Goal: Task Accomplishment & Management: Complete application form

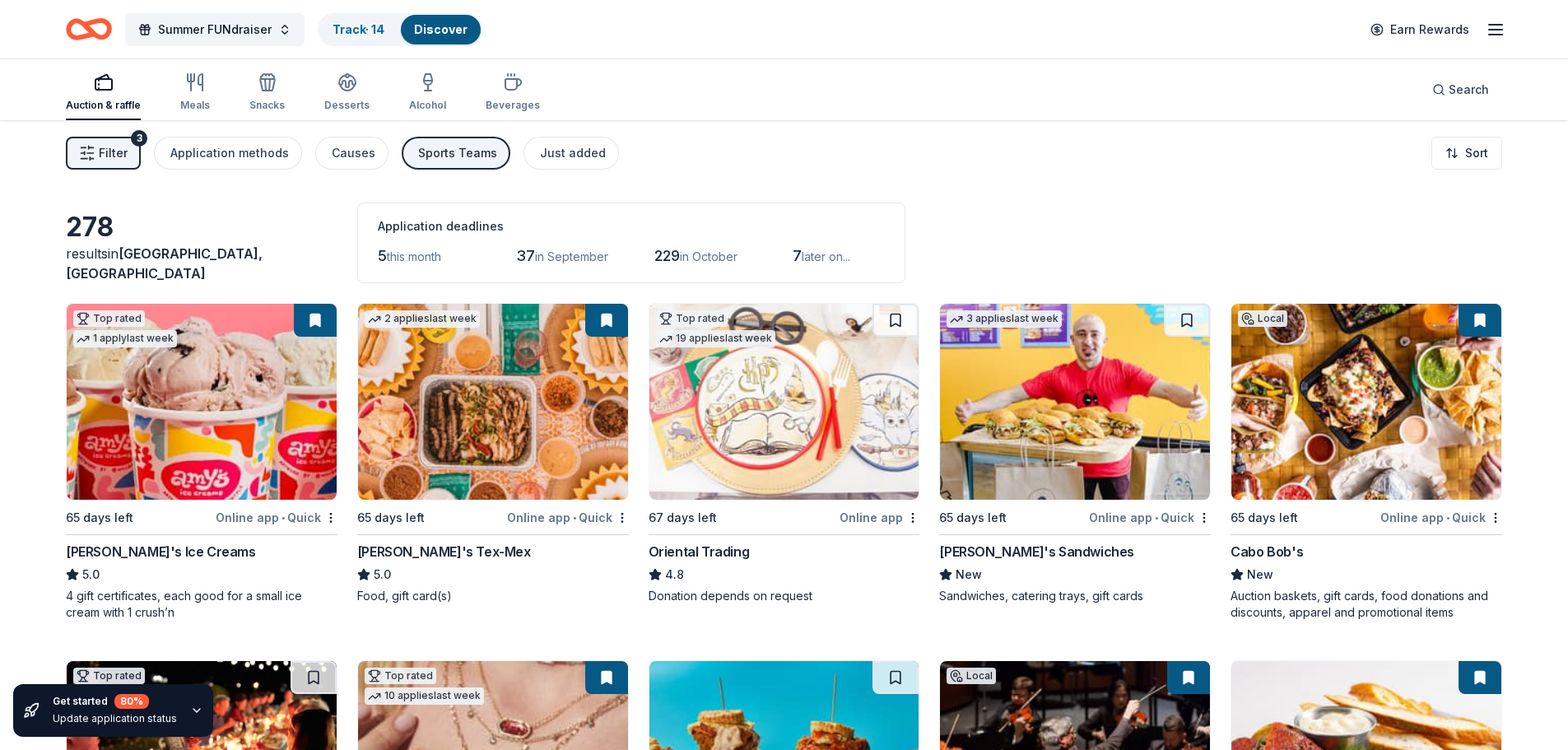
click at [577, 471] on img at bounding box center [493, 402] width 270 height 196
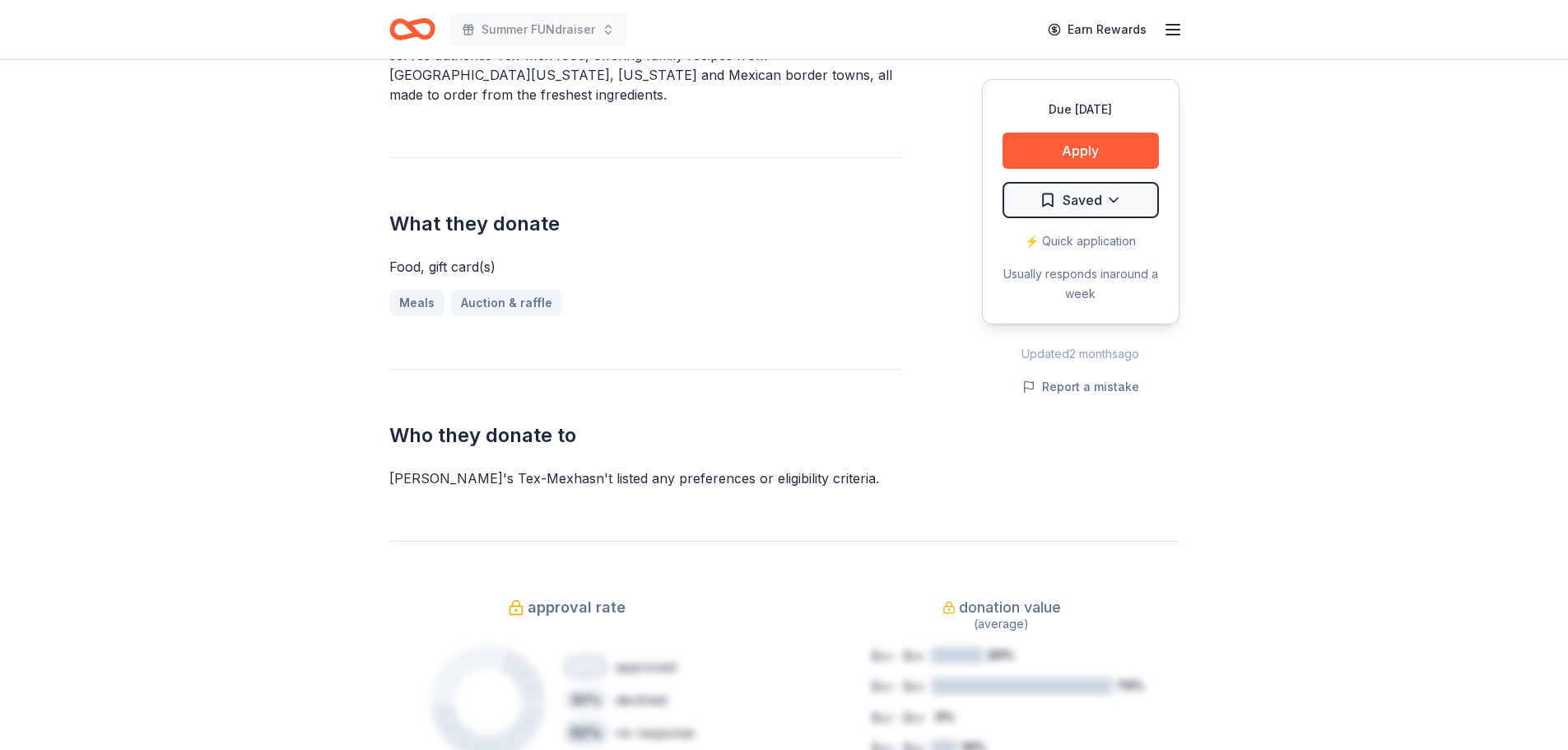
scroll to position [608, 0]
click at [1049, 163] on button "Apply" at bounding box center [1080, 150] width 157 height 36
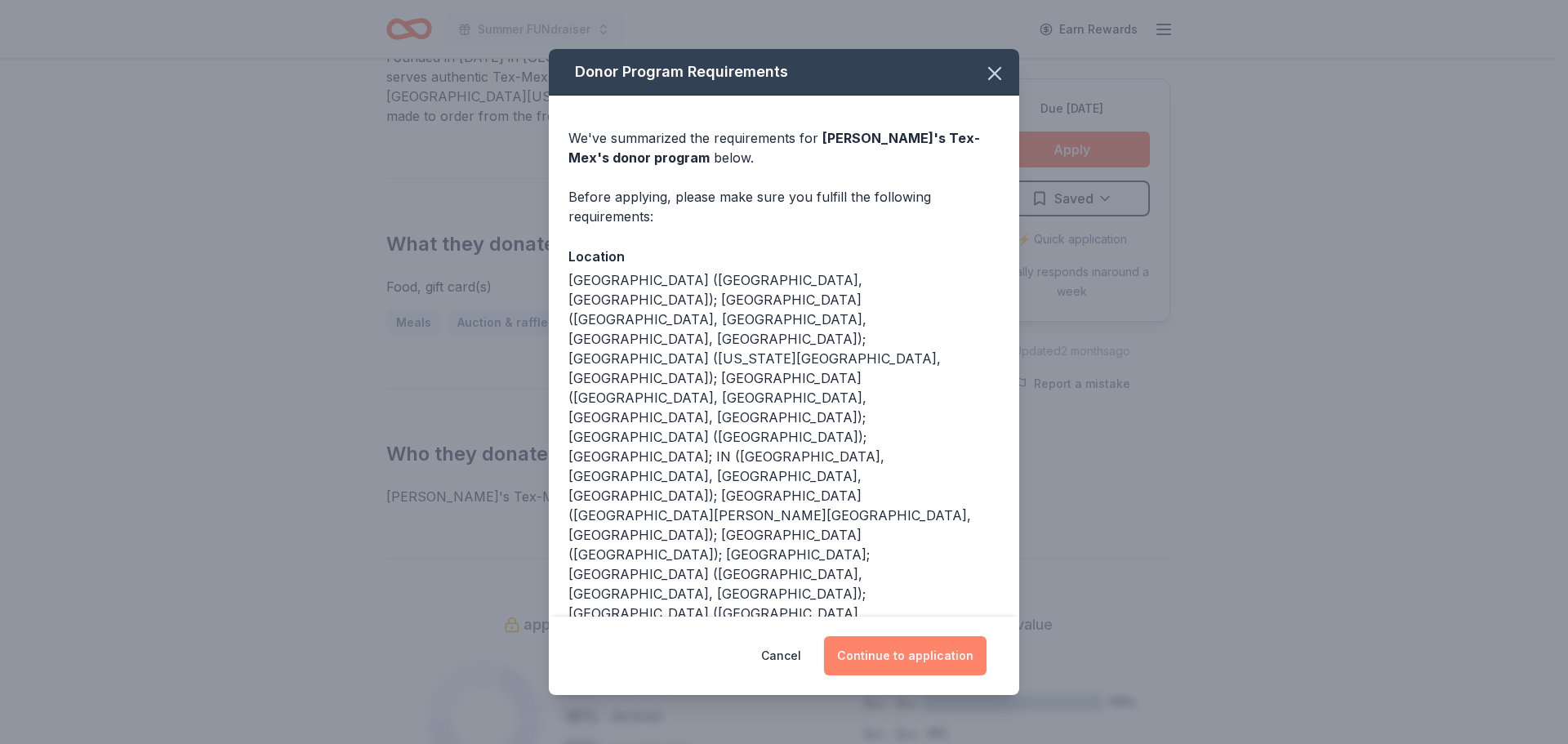
click at [897, 636] on button "Continue to application" at bounding box center [905, 655] width 163 height 39
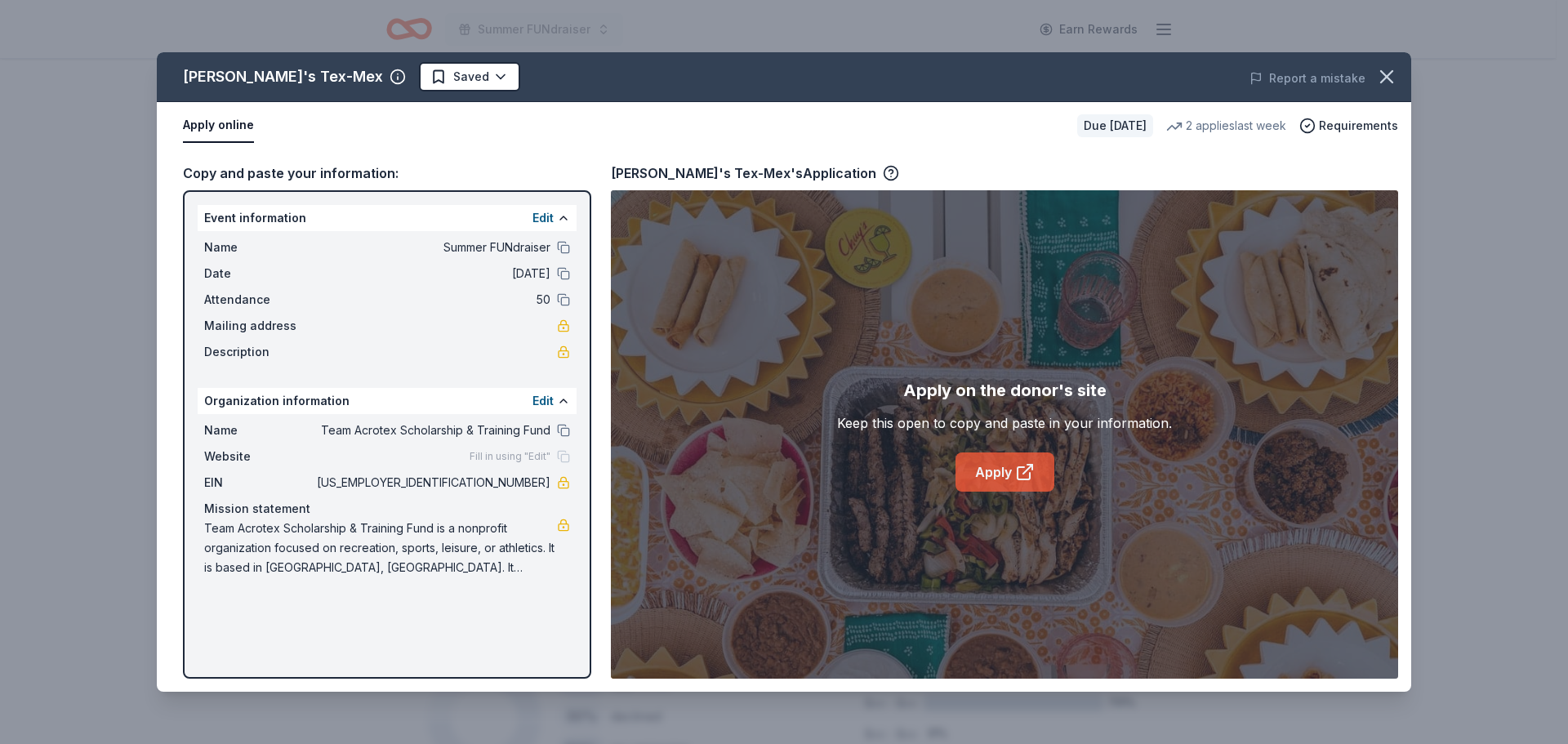
click at [1009, 463] on link "Apply" at bounding box center [1004, 472] width 99 height 39
click at [1389, 72] on icon "button" at bounding box center [1387, 77] width 23 height 23
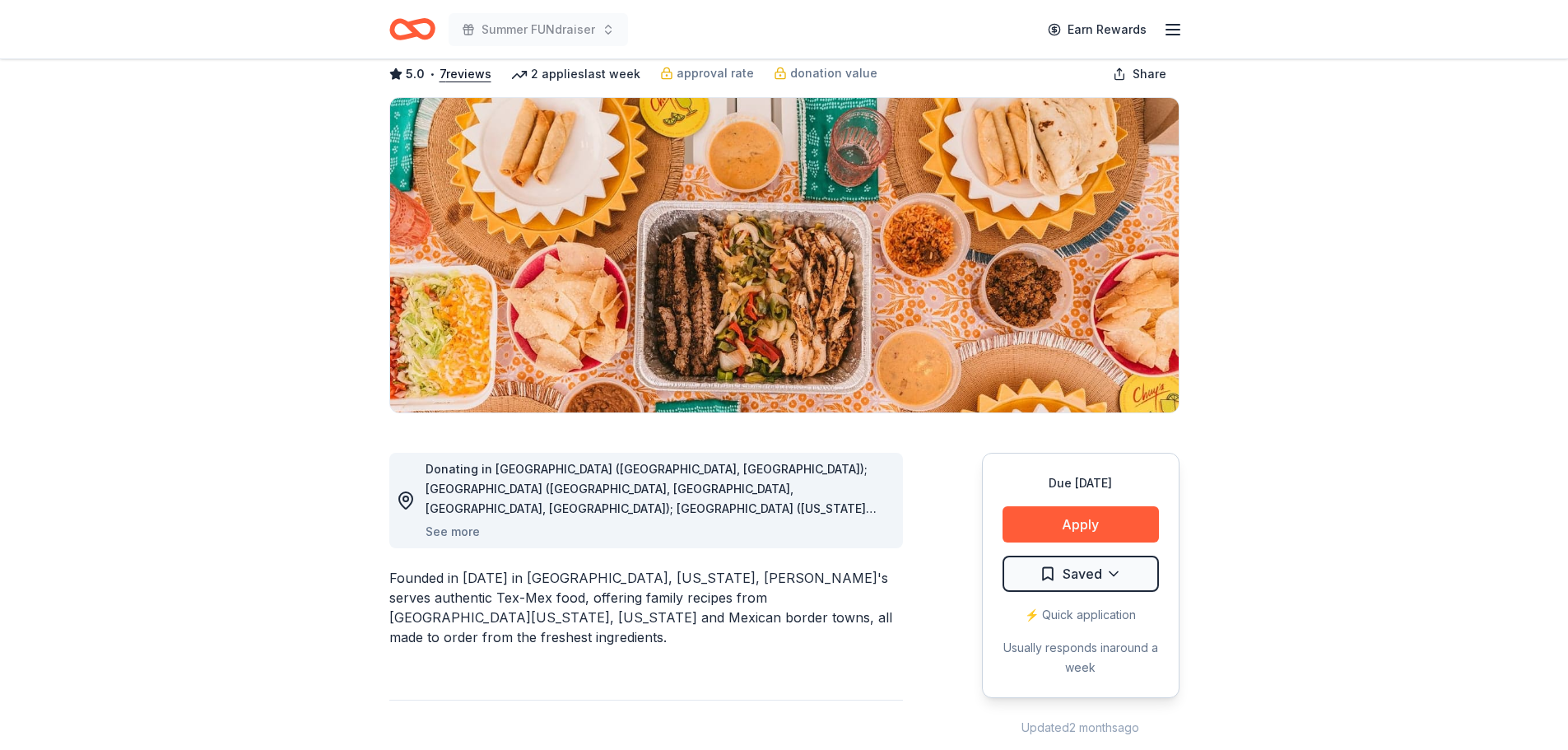
scroll to position [0, 0]
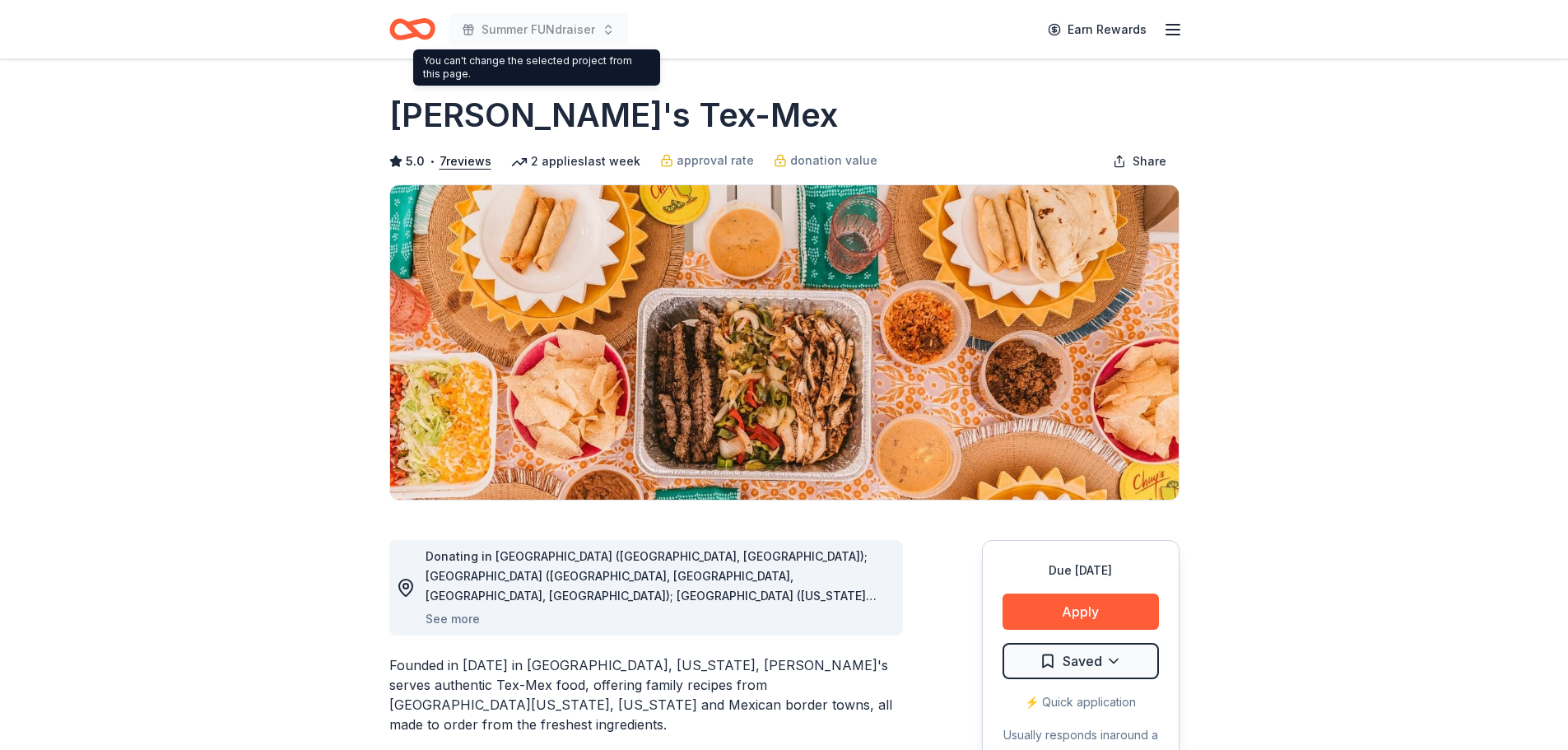
click at [398, 21] on icon "Home" at bounding box center [404, 29] width 25 height 17
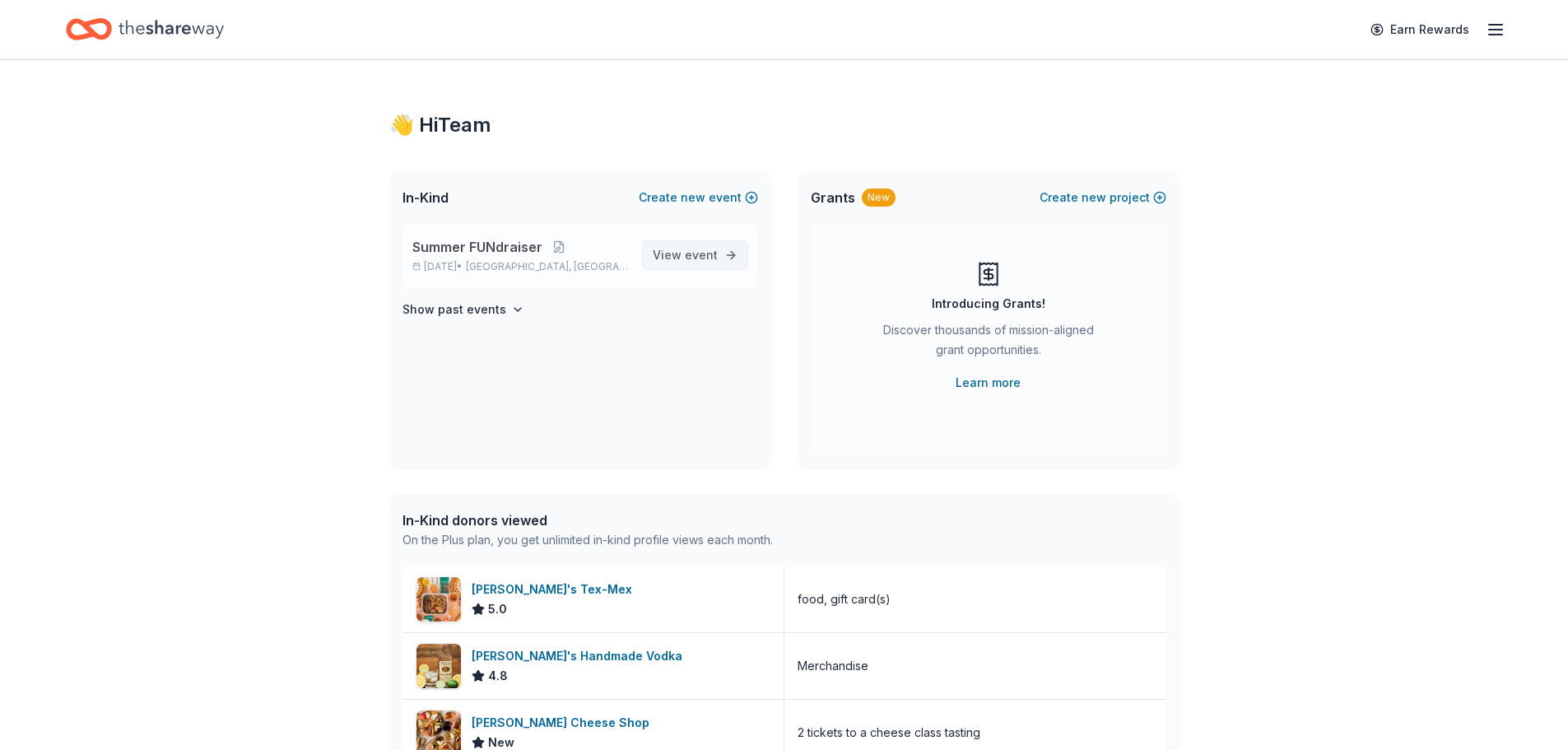
click at [661, 257] on span "View event" at bounding box center [686, 255] width 65 height 20
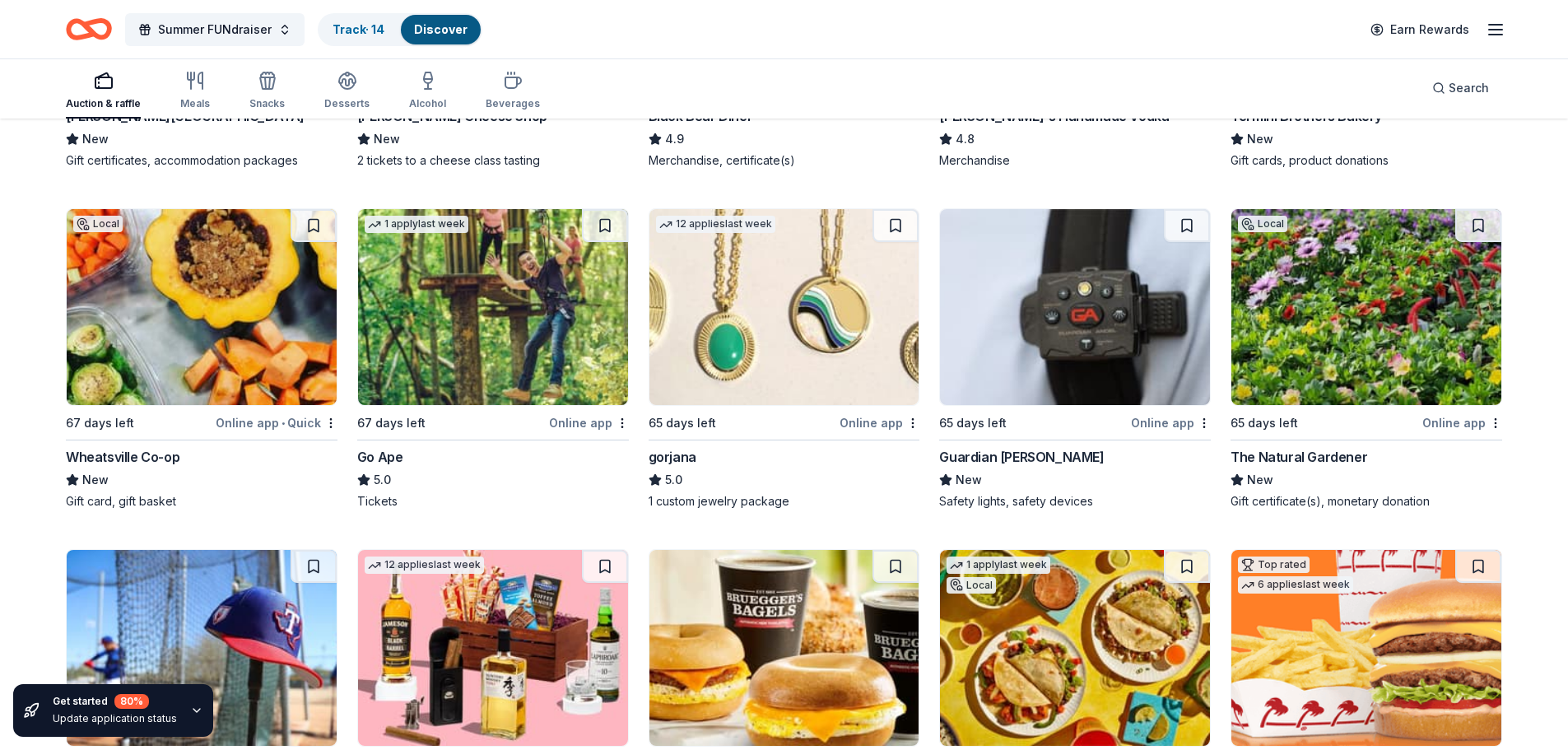
scroll to position [2911, 0]
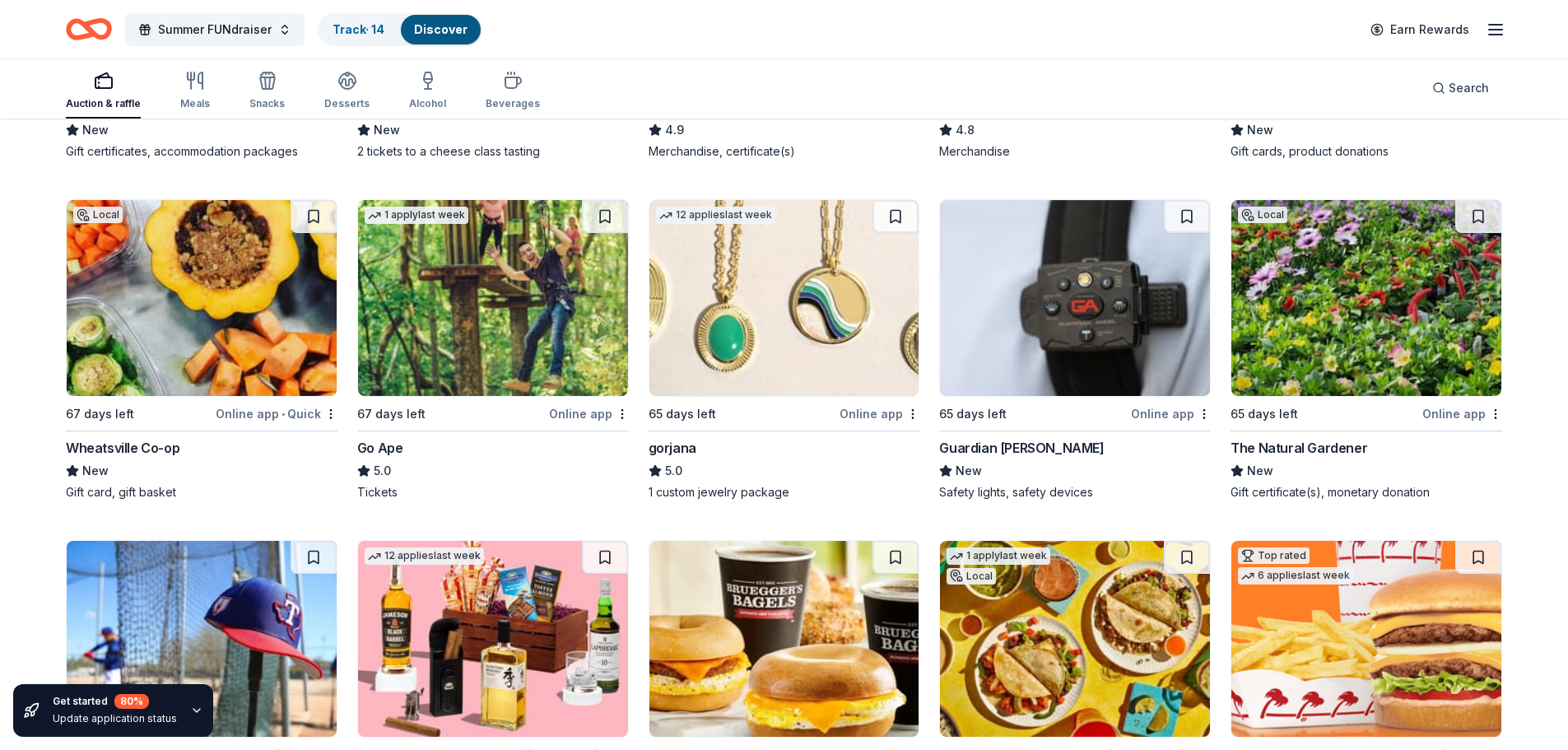
click at [678, 434] on div "12 applies last week 65 days left Online app gorjana 5.0 1 custom jewelry packa…" at bounding box center [784, 350] width 271 height 301
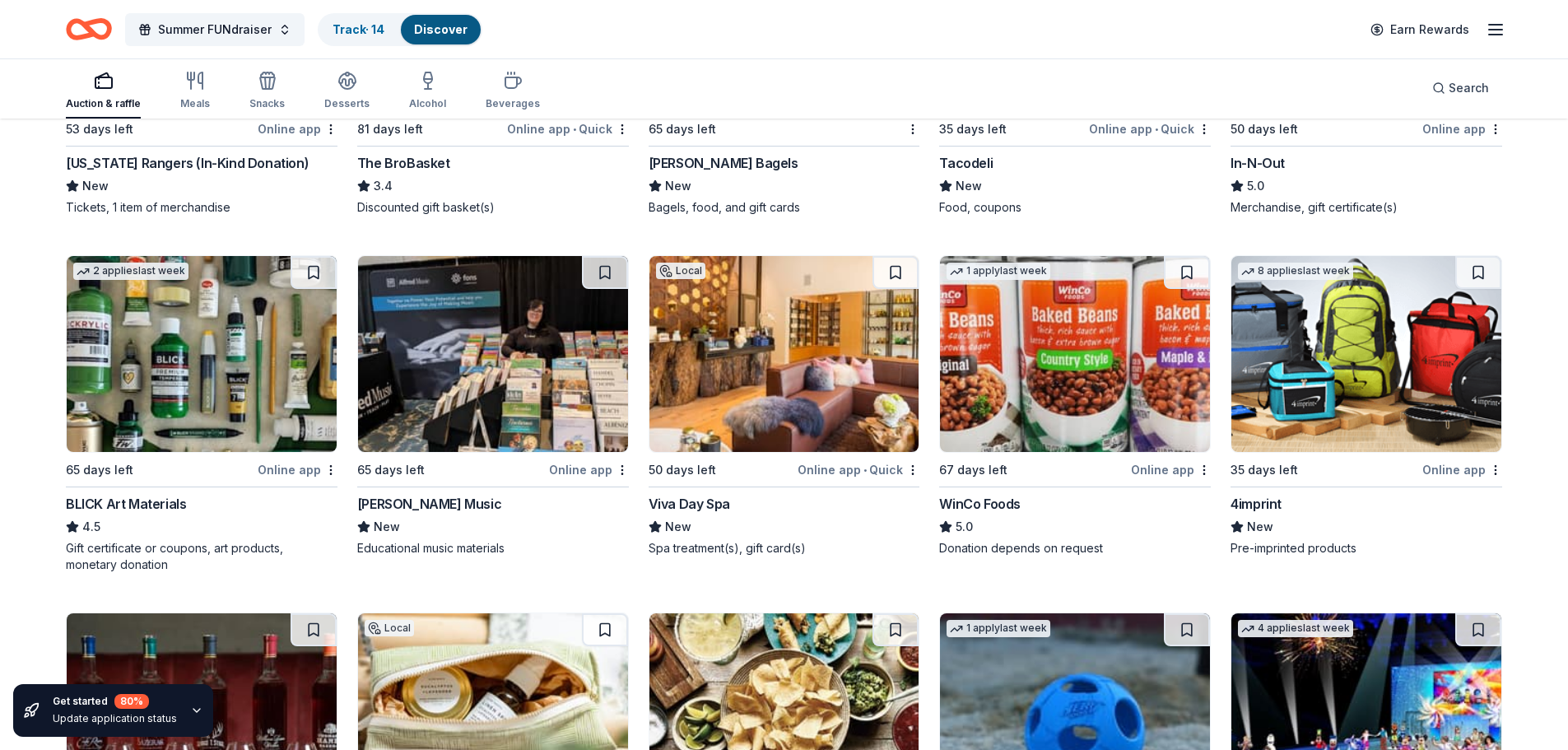
scroll to position [3538, 0]
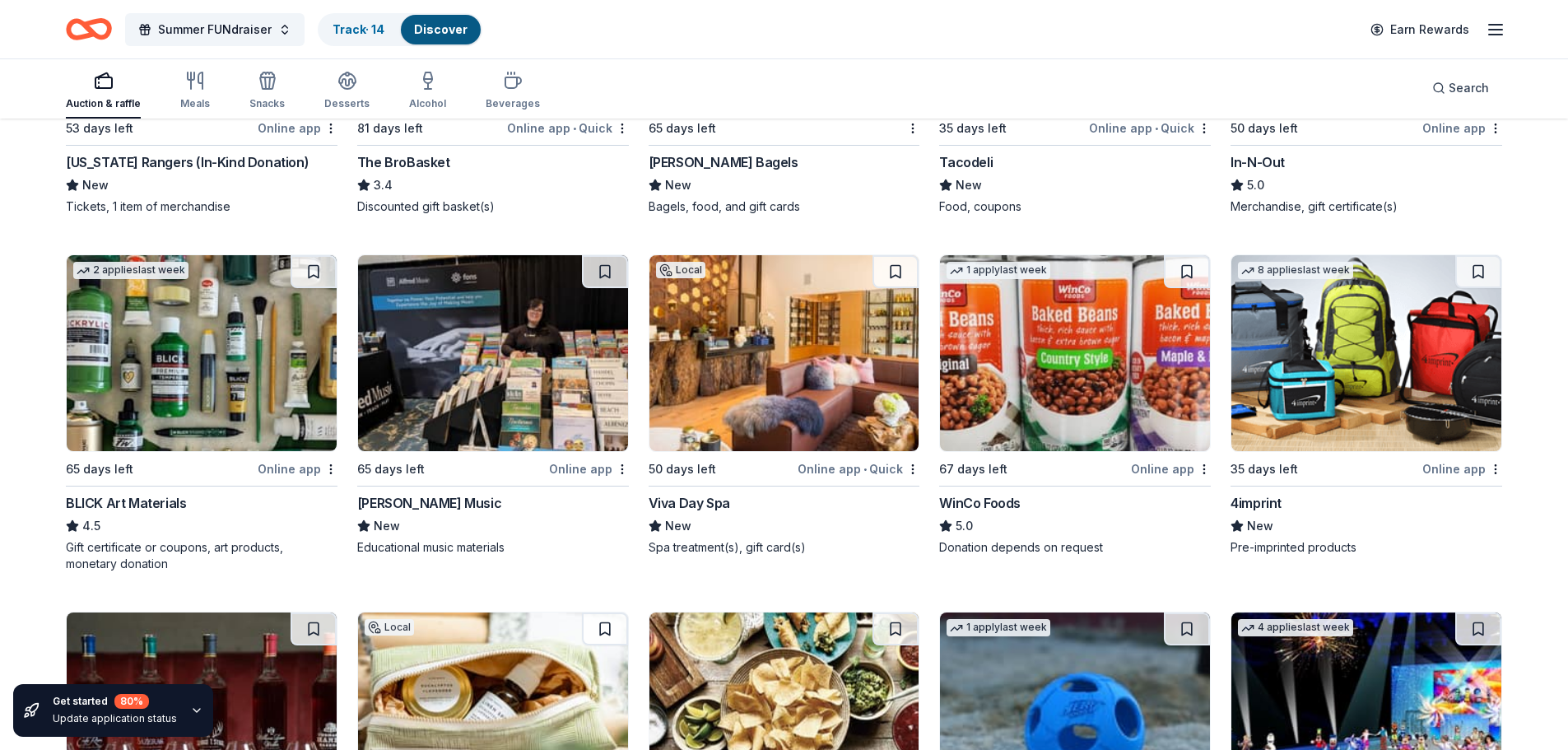
click at [719, 511] on div "Viva Day Spa" at bounding box center [689, 503] width 81 height 20
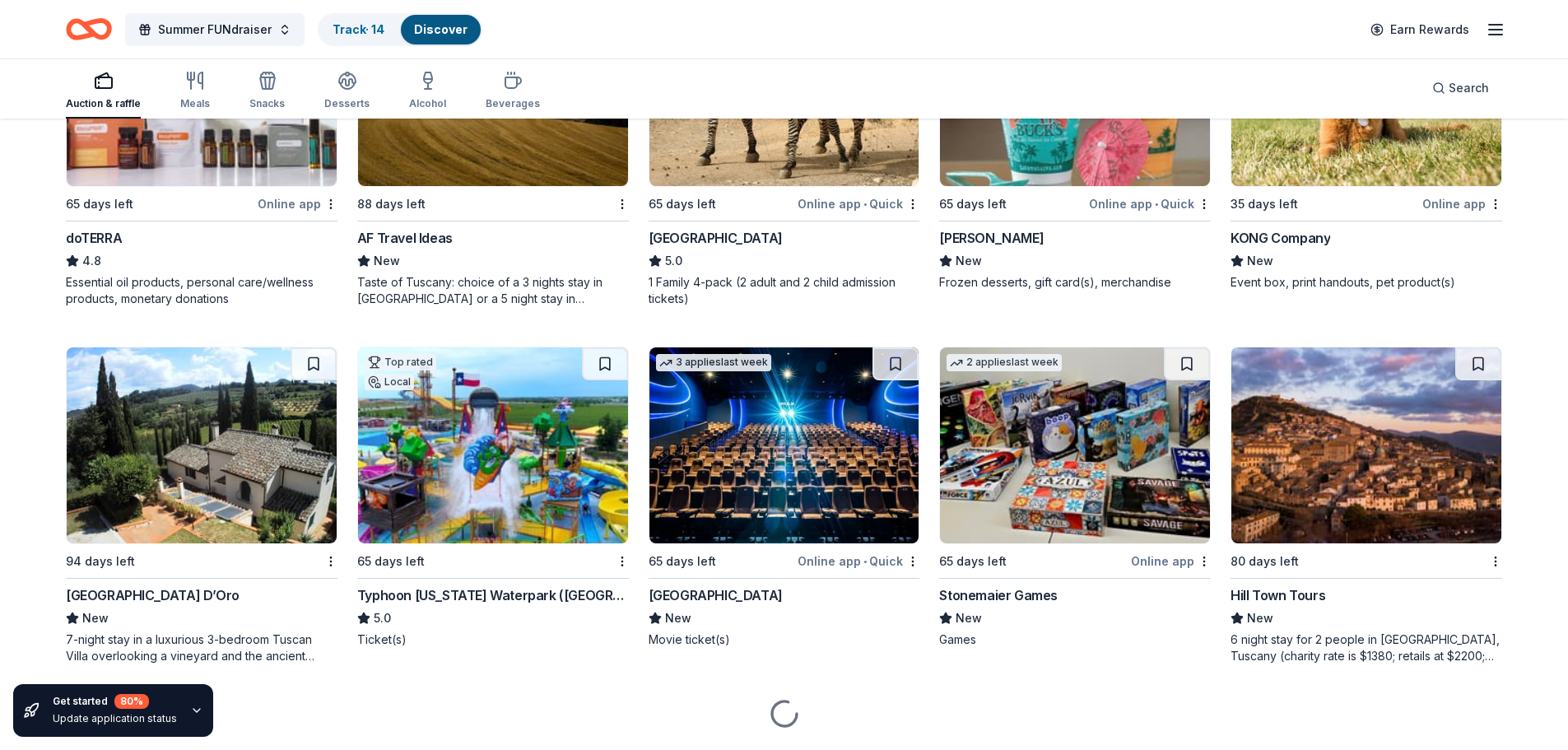
scroll to position [5261, 0]
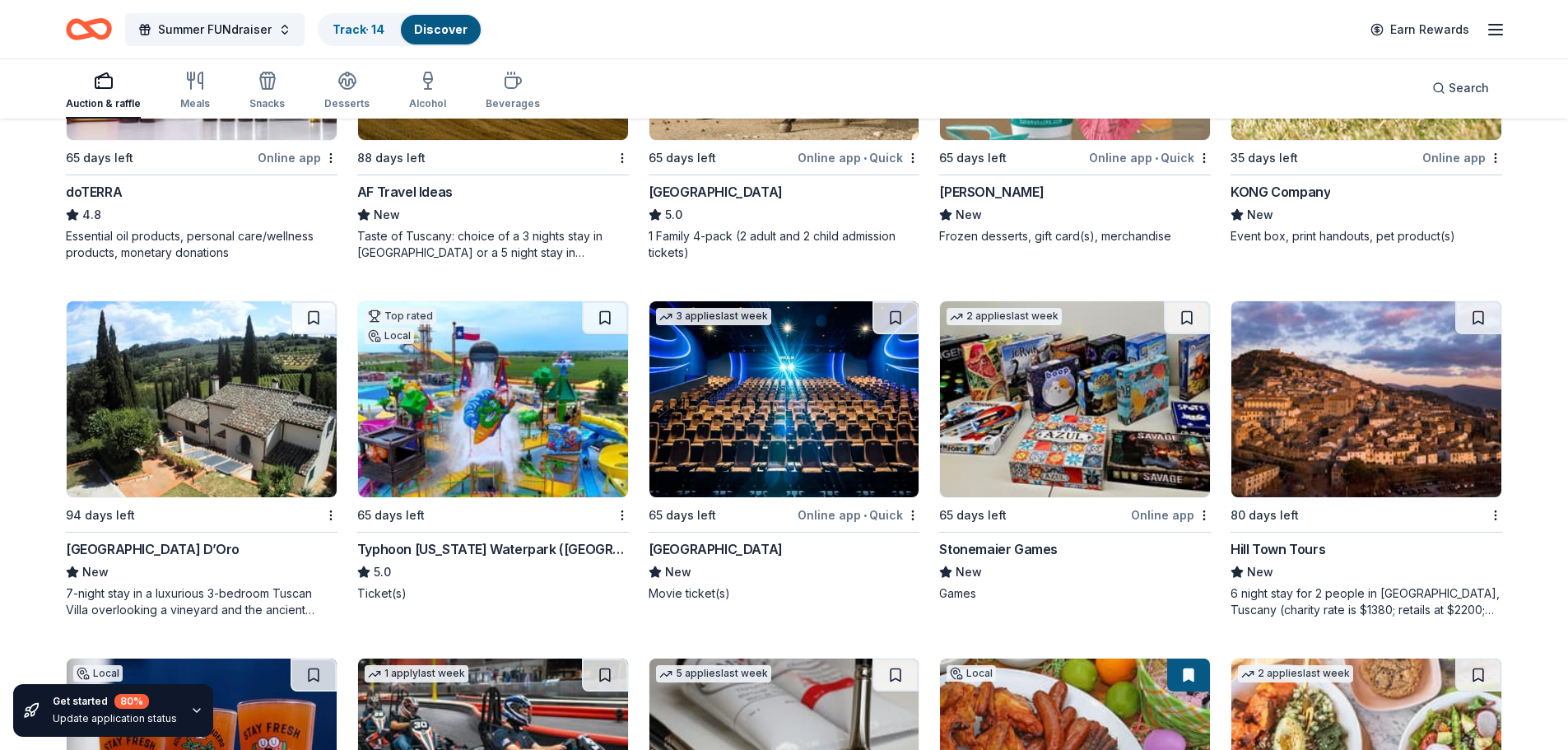
click at [444, 546] on div "Typhoon Texas Waterpark (Austin)" at bounding box center [493, 549] width 271 height 20
click at [1115, 501] on div "2 applies last week 65 days left Online app Stonemaier Games New Games" at bounding box center [1075, 451] width 271 height 301
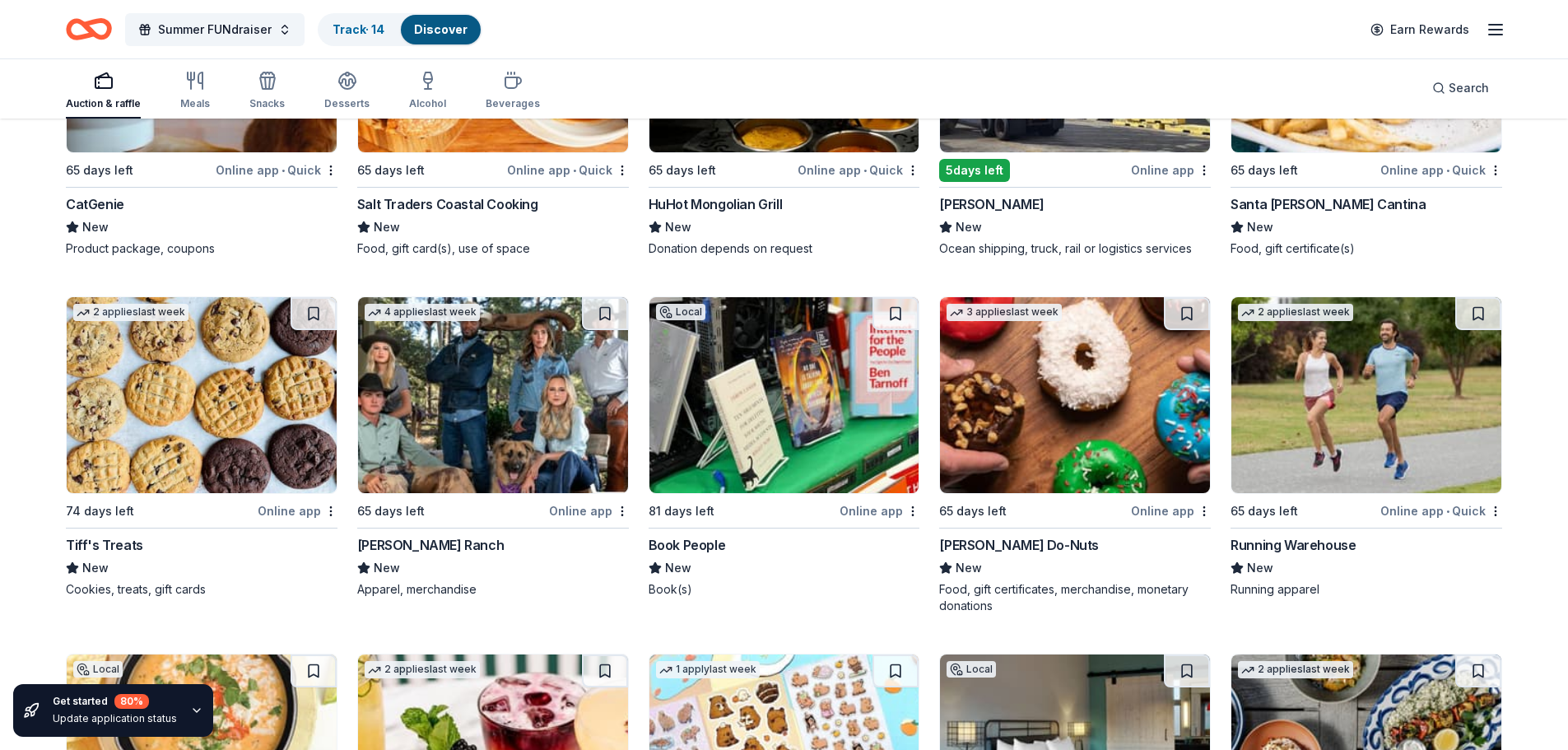
scroll to position [6316, 0]
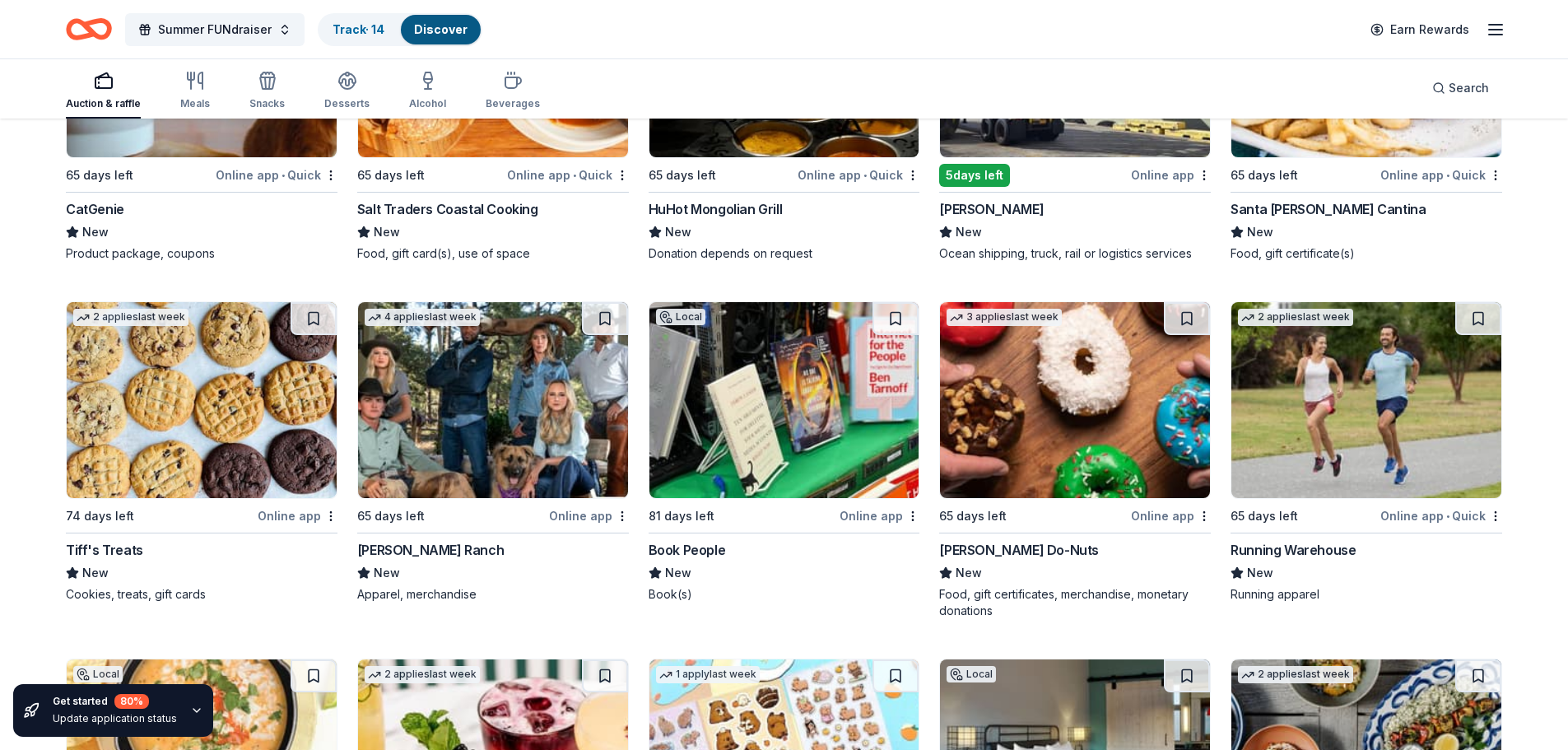
click at [76, 558] on div "Tiff's Treats" at bounding box center [105, 550] width 77 height 20
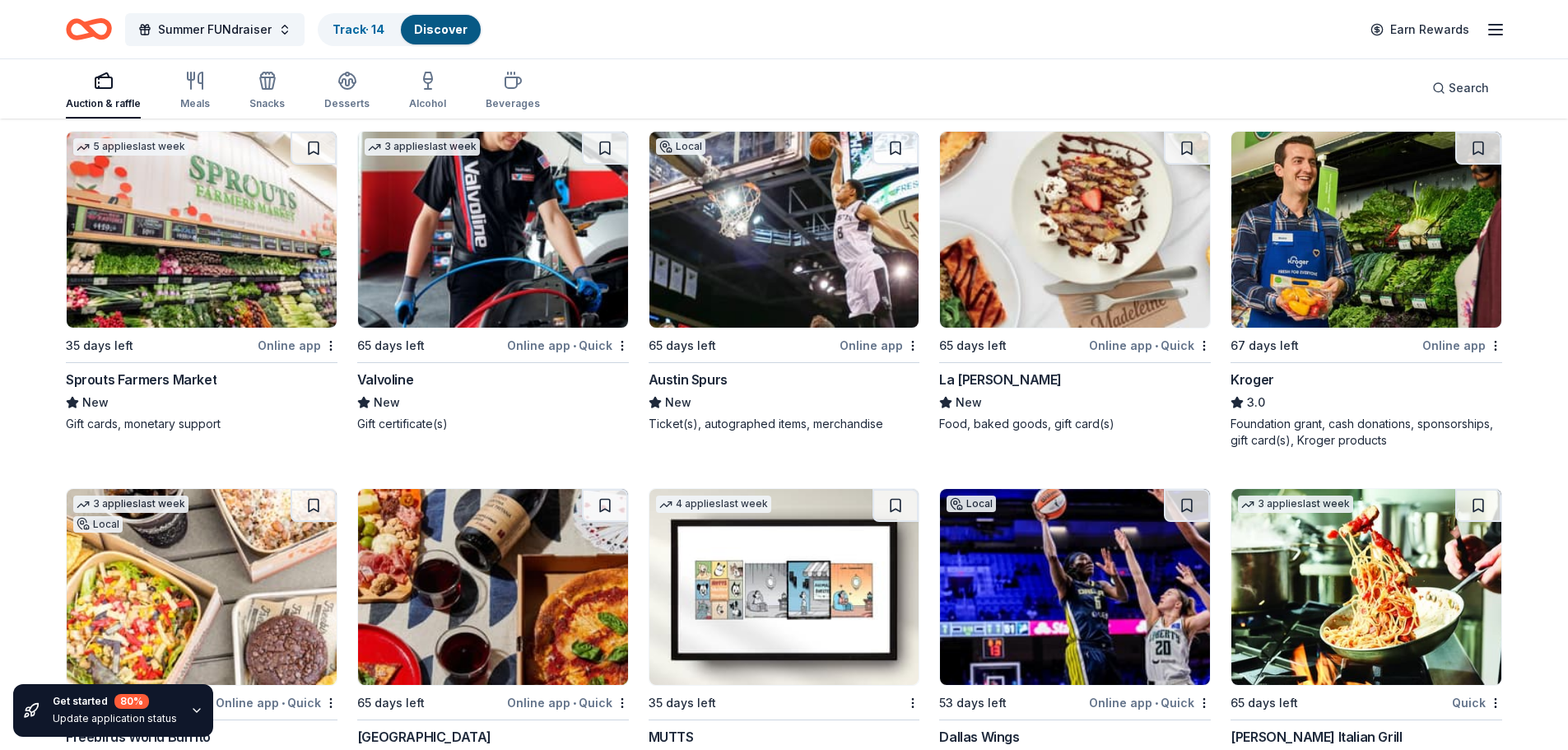
scroll to position [9619, 0]
click at [175, 389] on div "Sprouts Farmers Market New Gift cards, monetary support" at bounding box center [202, 399] width 271 height 63
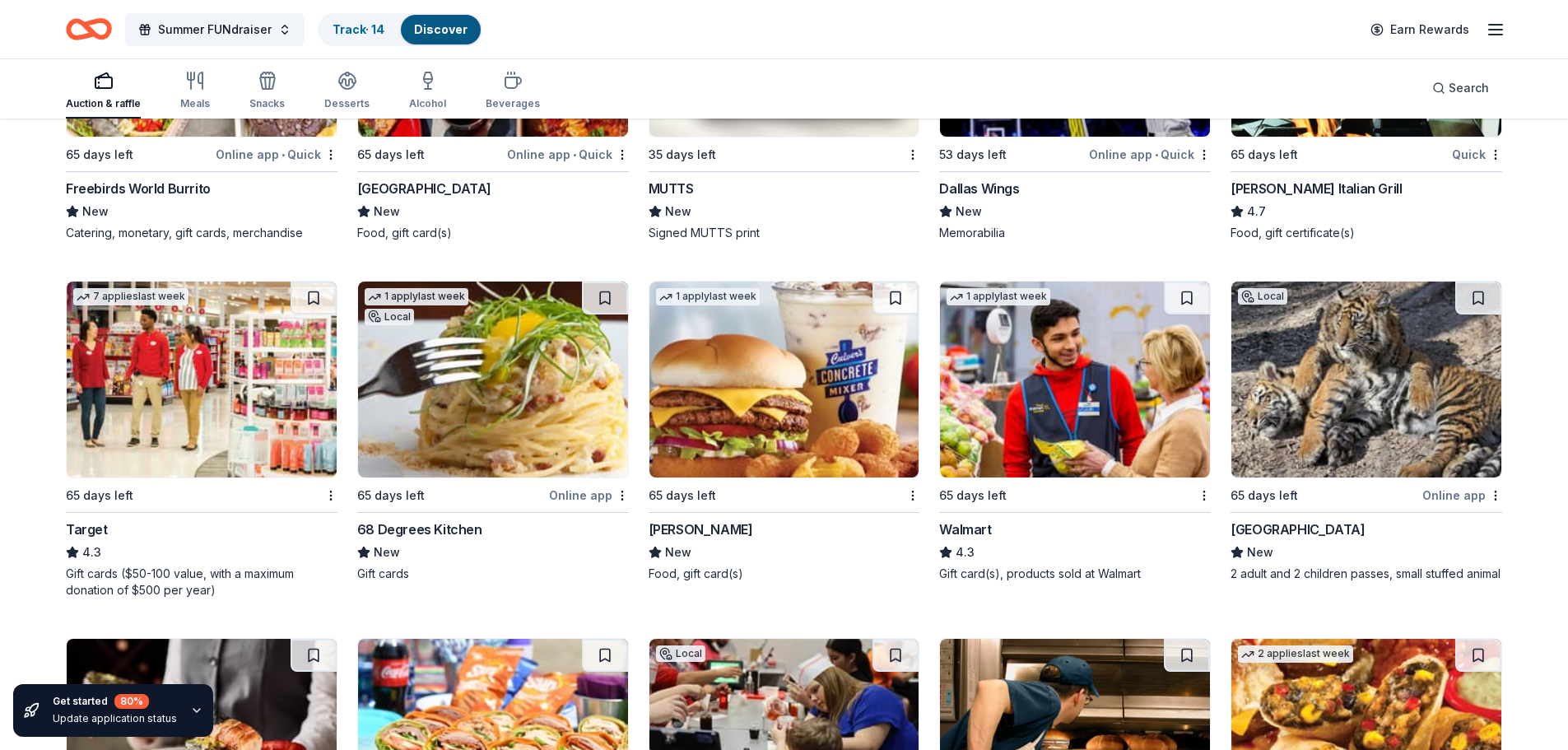
scroll to position [10167, 0]
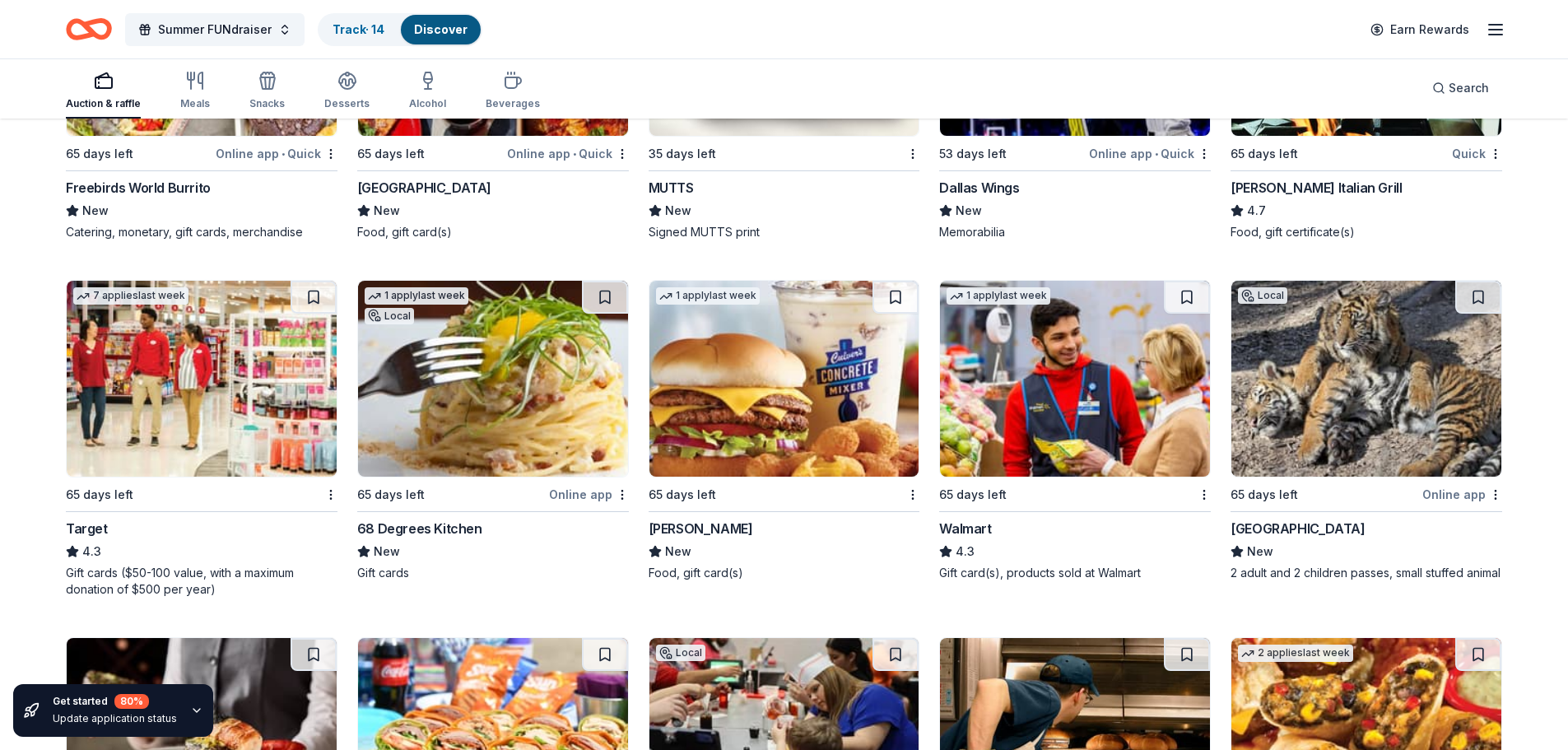
click at [93, 518] on div "Target" at bounding box center [87, 528] width 42 height 20
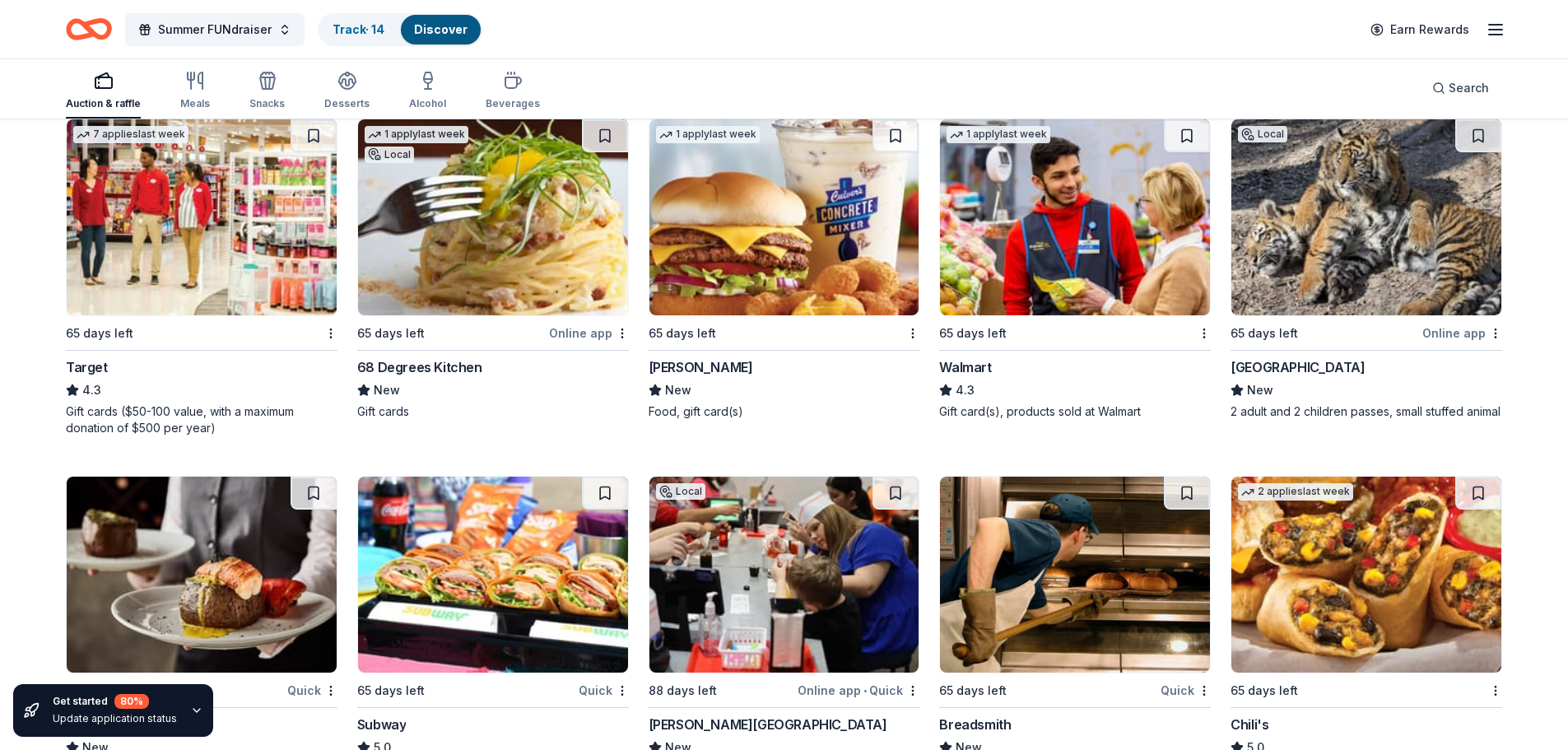
scroll to position [10333, 0]
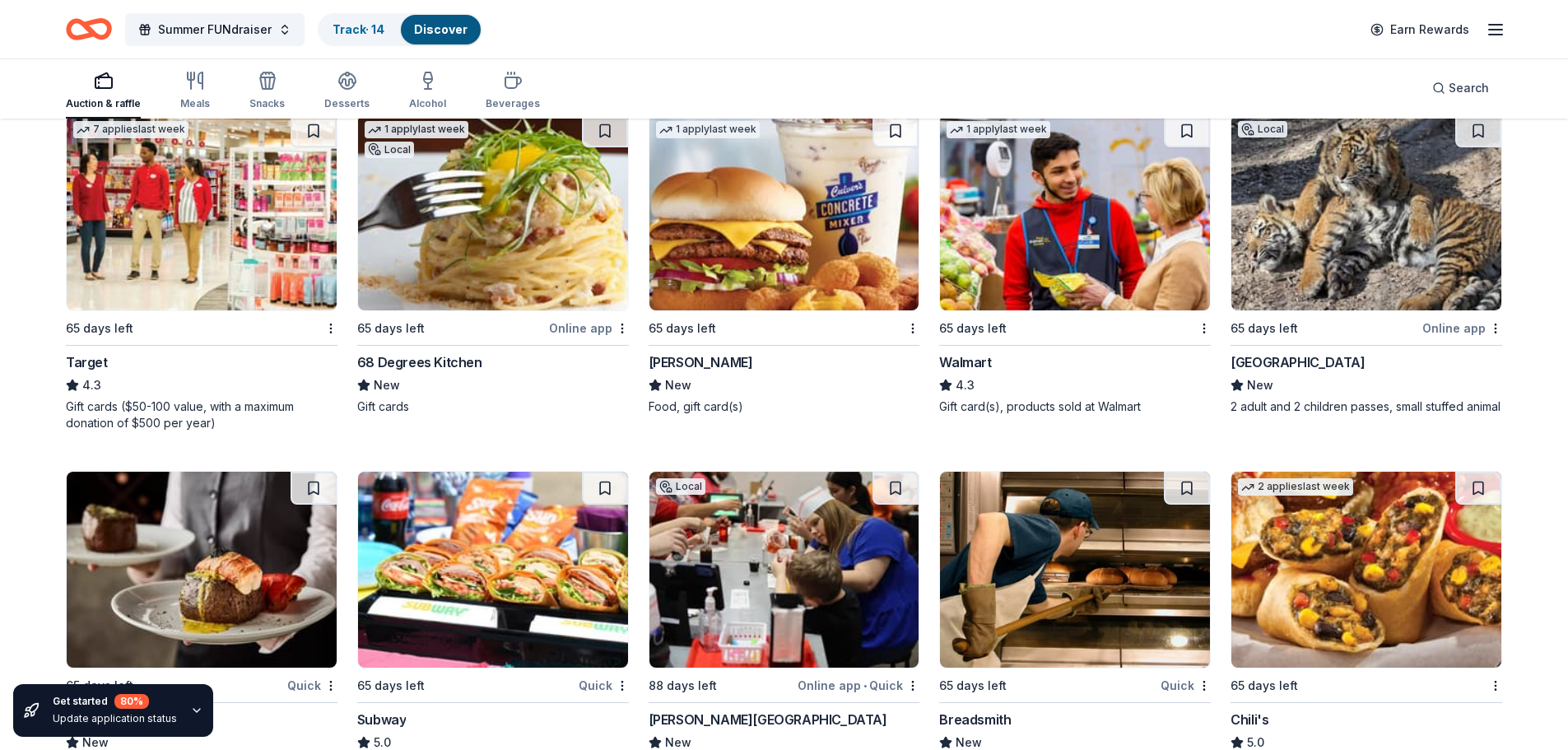
click at [971, 324] on div "65 days left" at bounding box center [973, 328] width 68 height 20
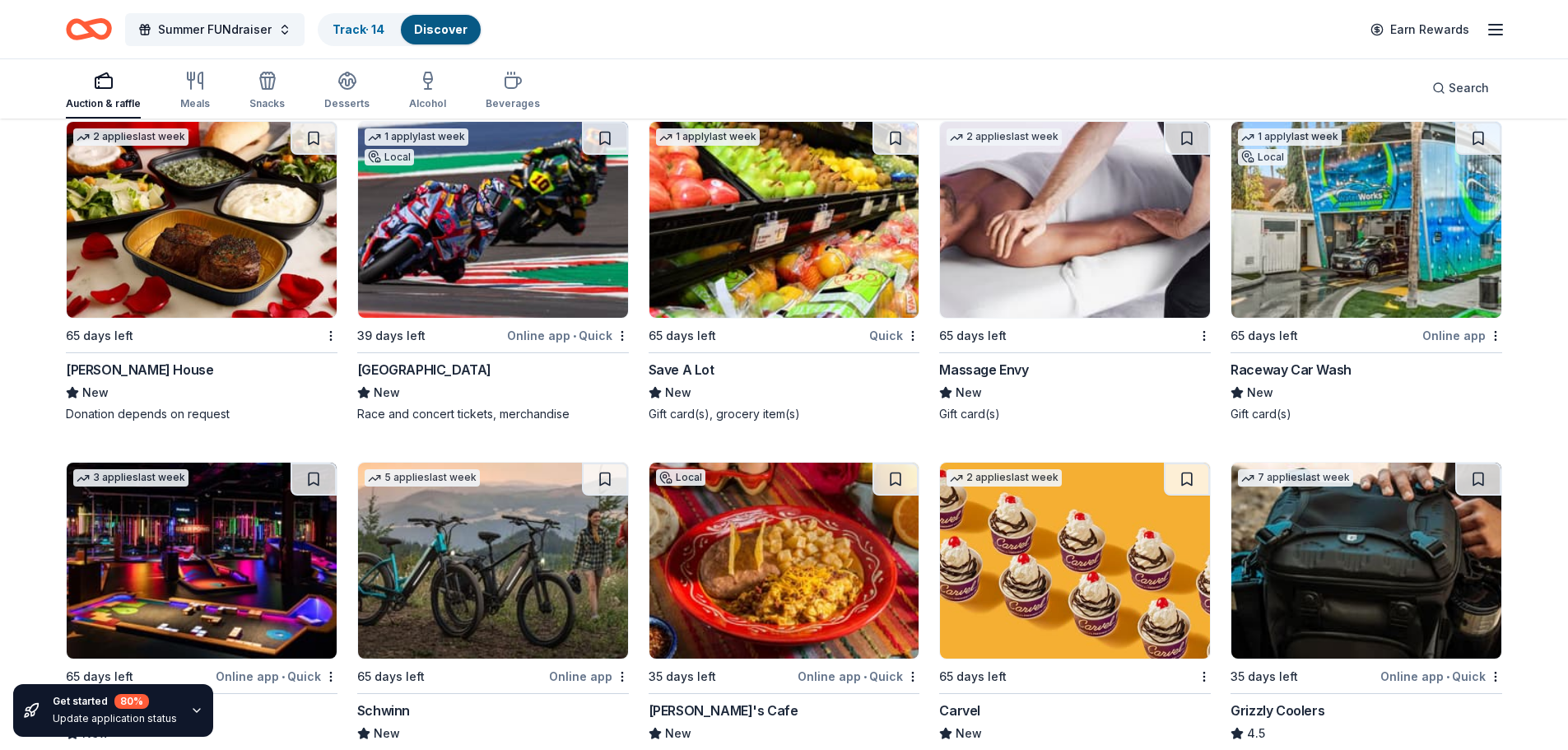
scroll to position [13619, 0]
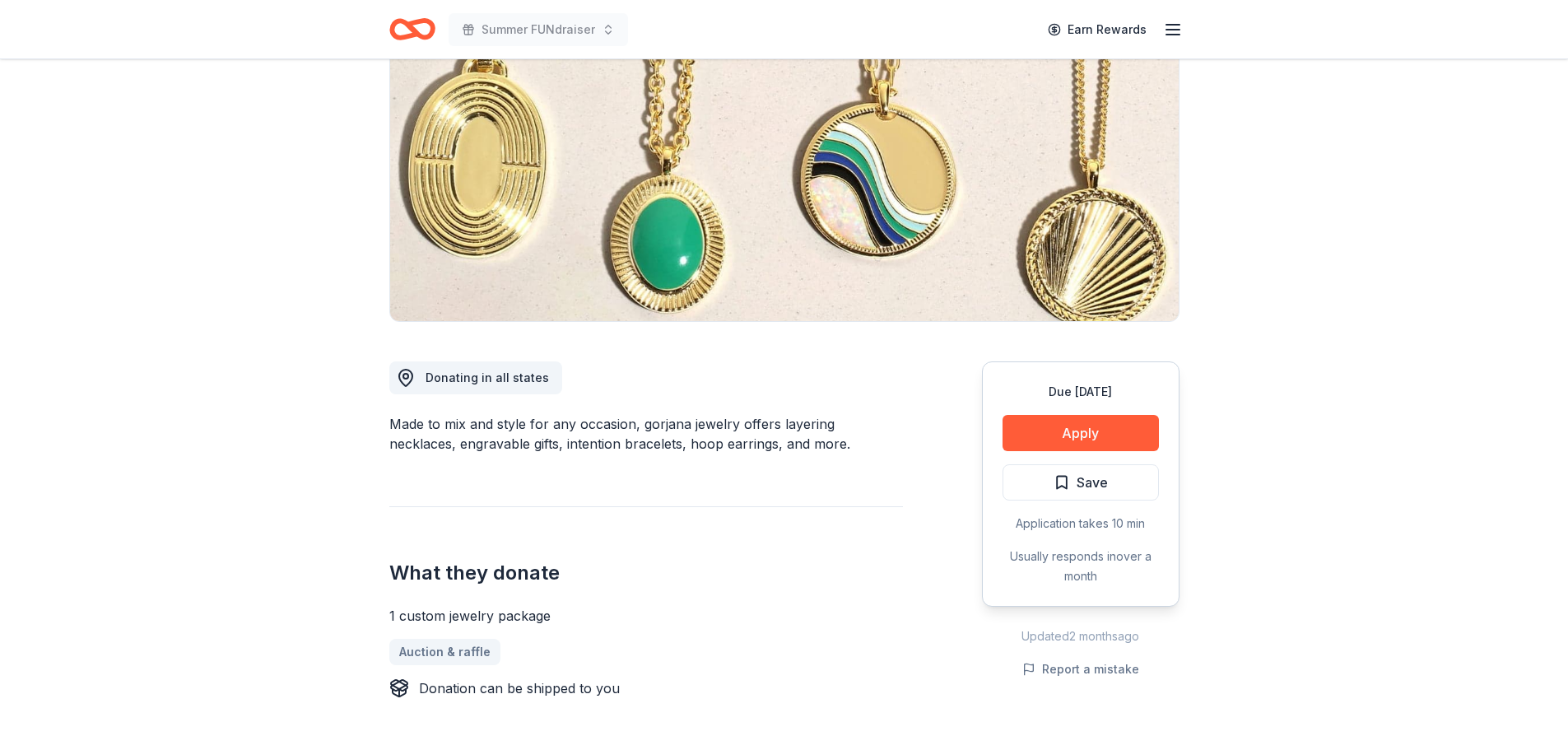
scroll to position [231, 0]
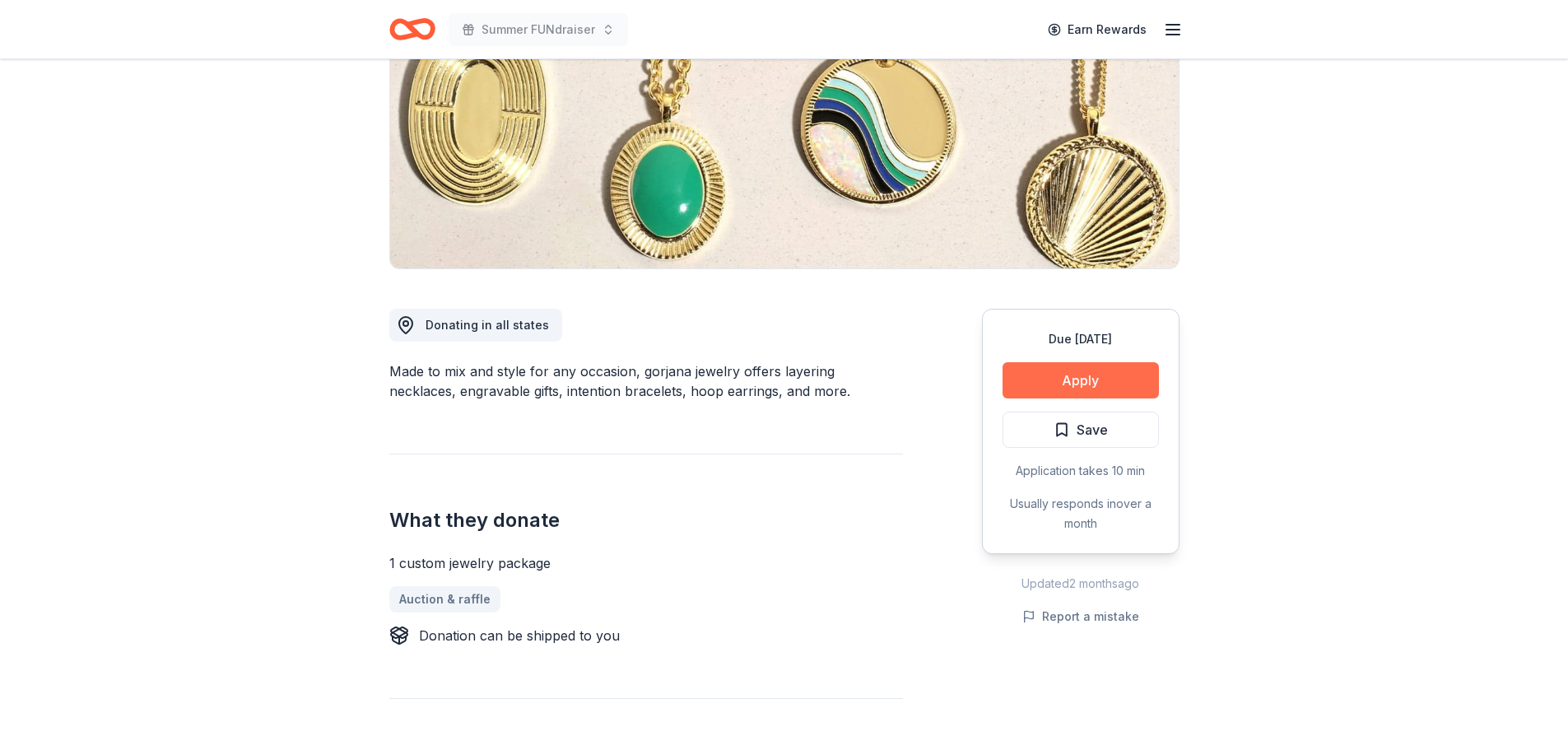
click at [1098, 378] on button "Apply" at bounding box center [1080, 380] width 157 height 36
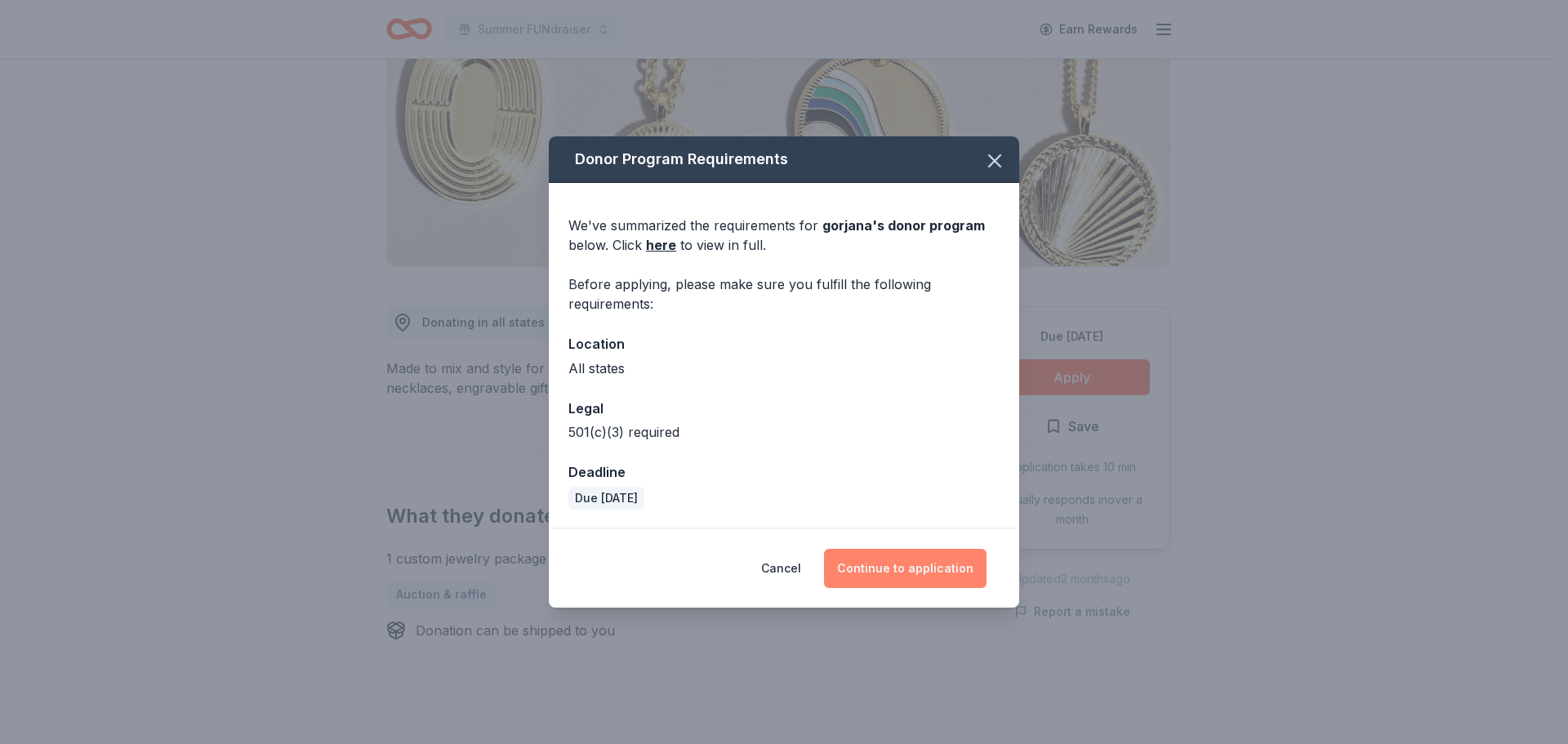
click at [880, 556] on button "Continue to application" at bounding box center [905, 568] width 163 height 39
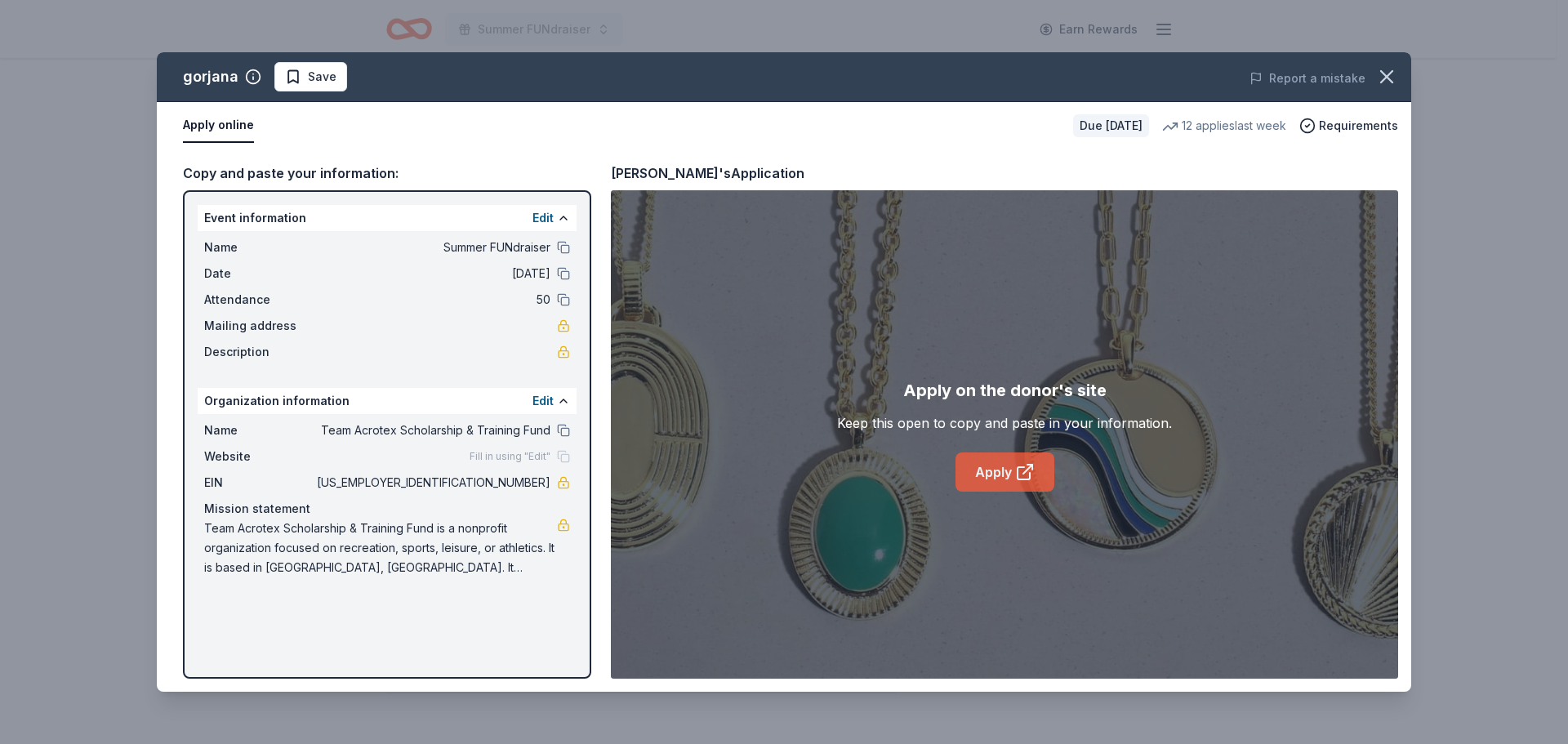
click at [1017, 460] on link "Apply" at bounding box center [1004, 472] width 99 height 39
drag, startPoint x: 708, startPoint y: 463, endPoint x: 481, endPoint y: 509, distance: 231.6
click at [481, 509] on div "Copy and paste your information: Event information Edit Name Summer FUNdraiser …" at bounding box center [784, 420] width 1254 height 542
click at [1374, 77] on button "button" at bounding box center [1386, 76] width 36 height 36
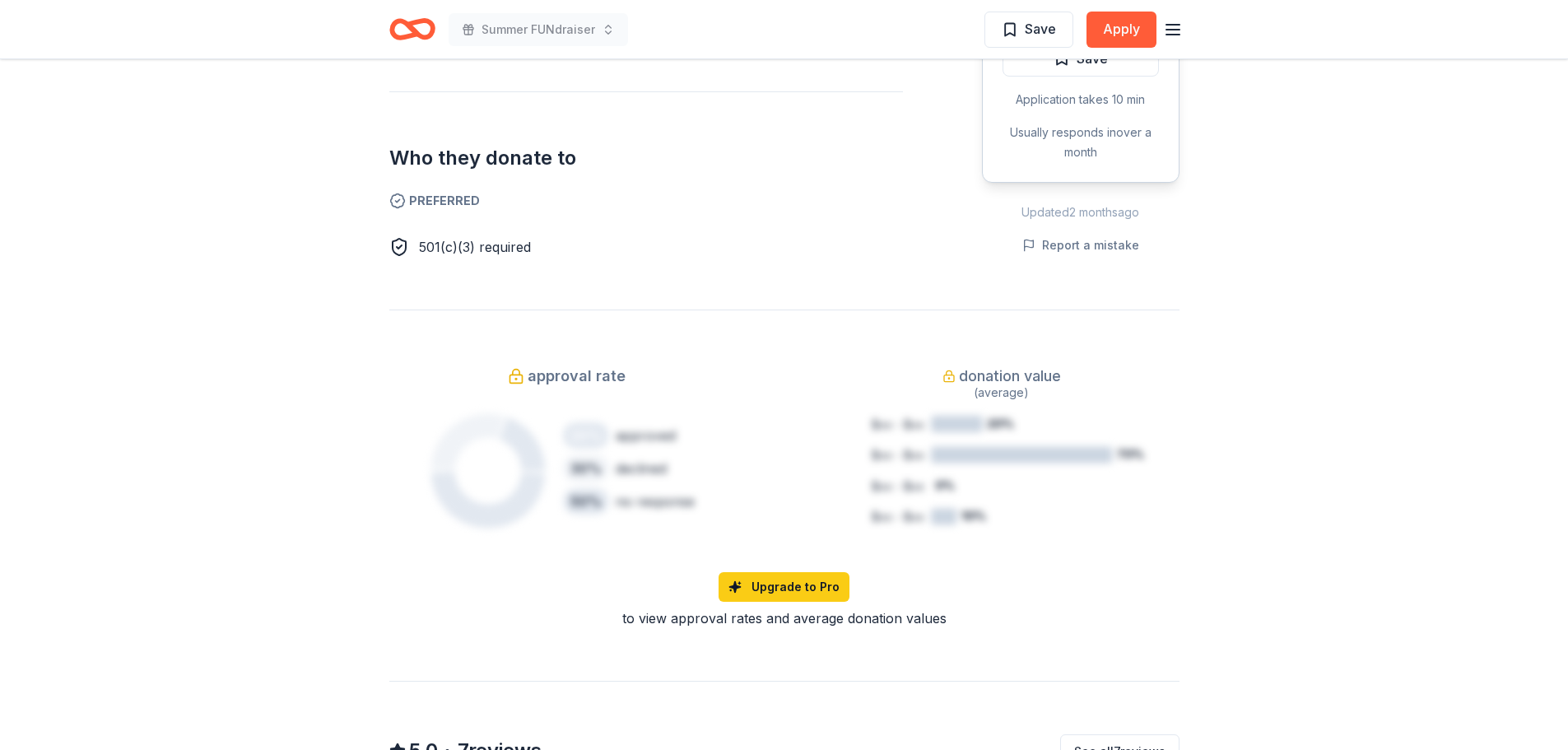
scroll to position [839, 0]
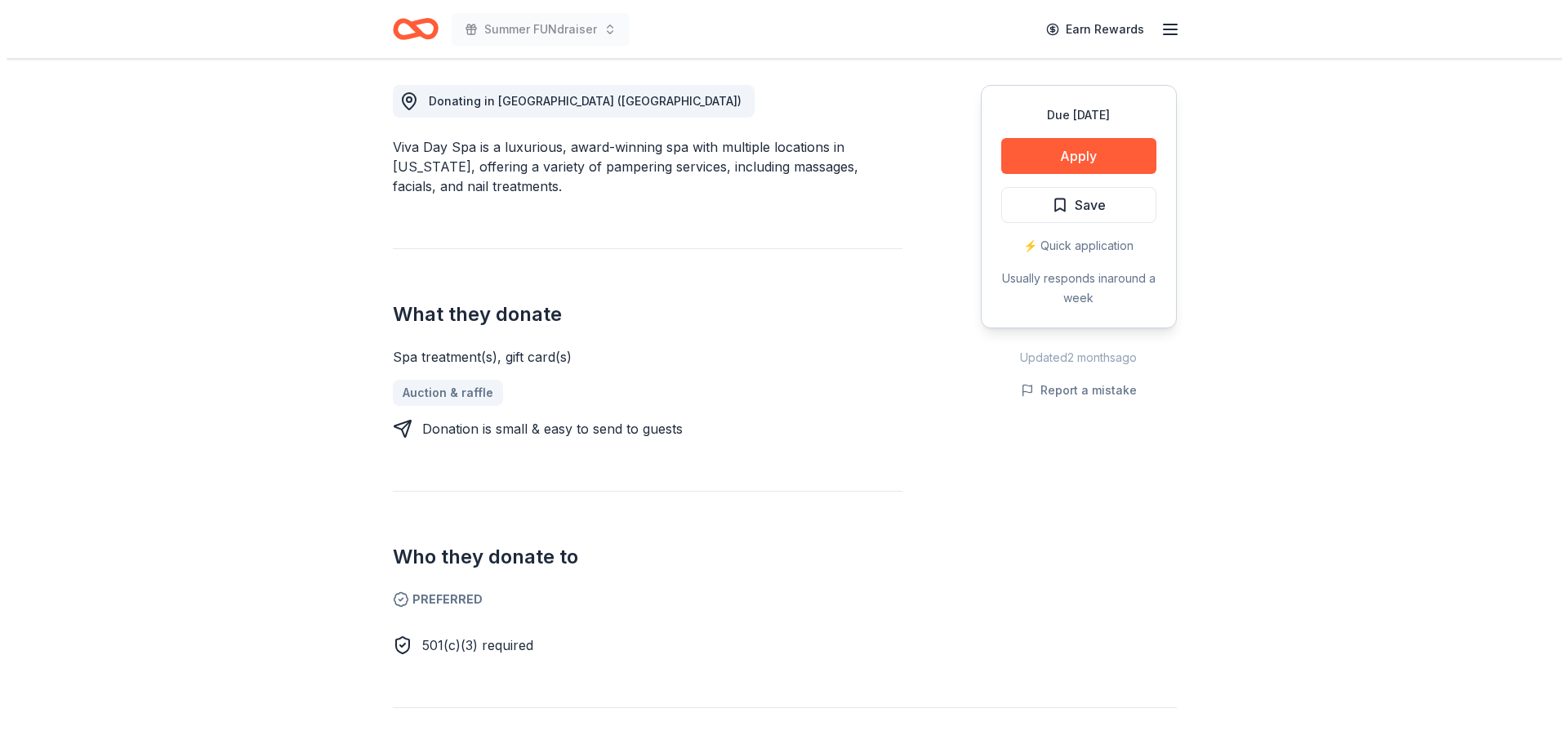
scroll to position [512, 0]
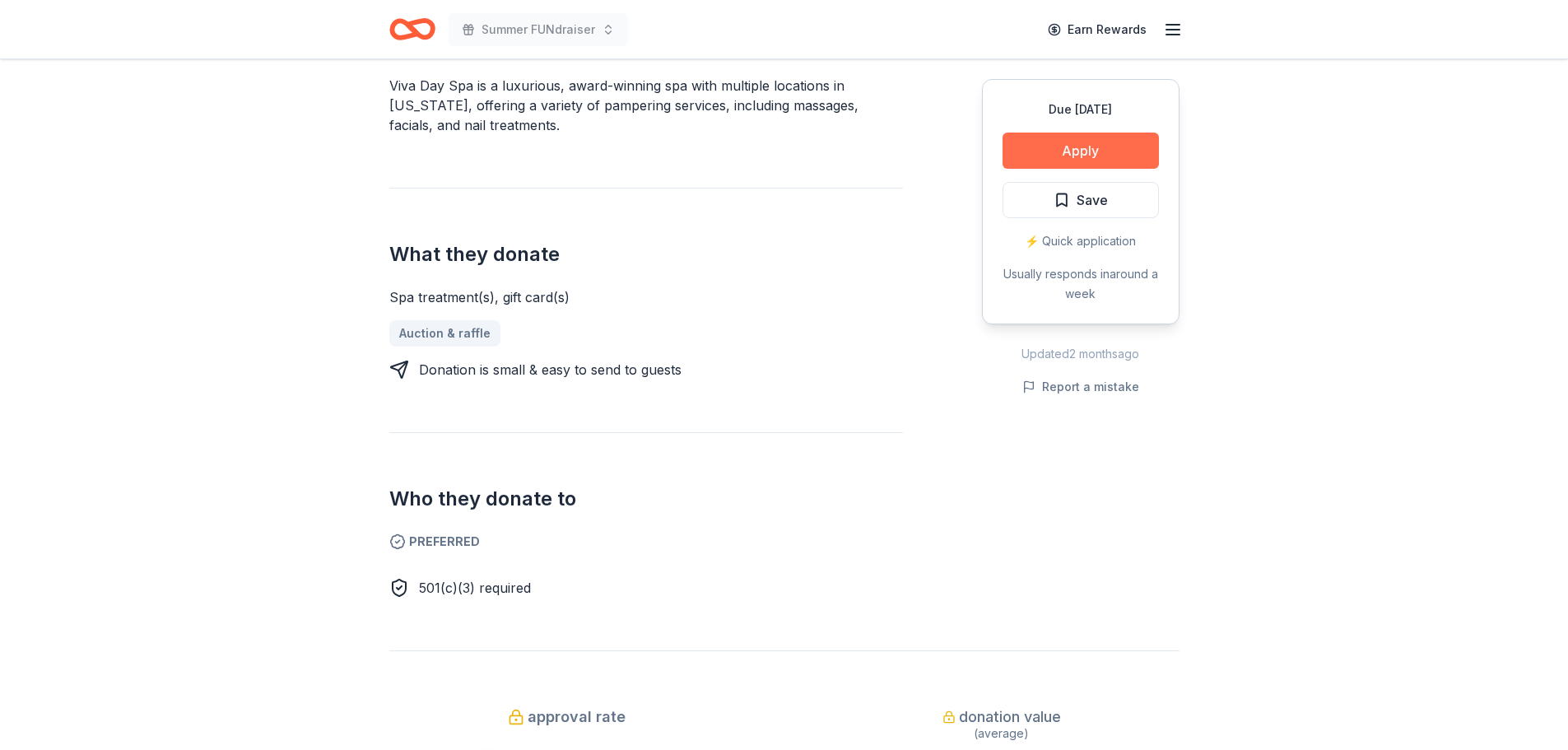
click at [1060, 134] on button "Apply" at bounding box center [1080, 150] width 157 height 36
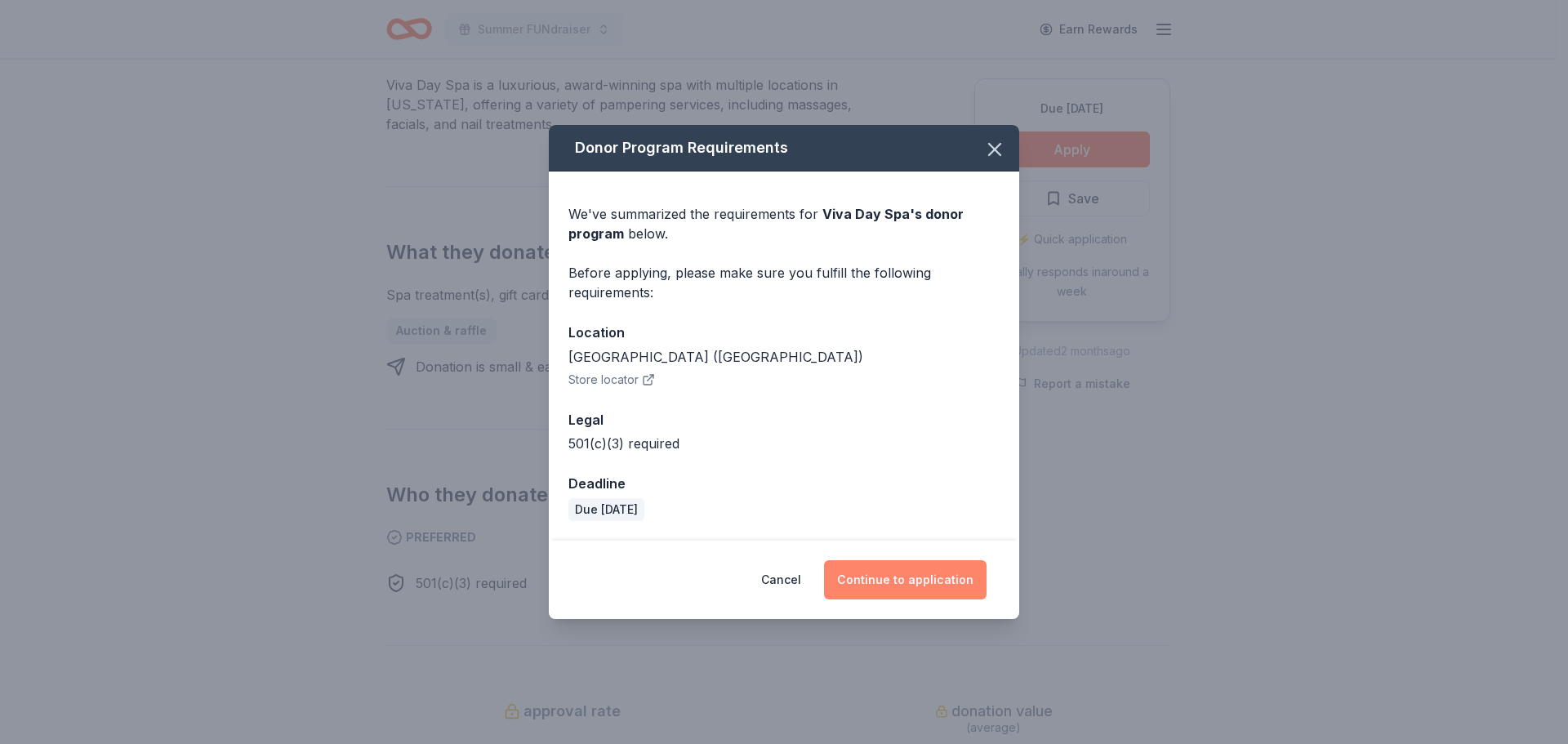
click at [879, 564] on button "Continue to application" at bounding box center [905, 579] width 163 height 39
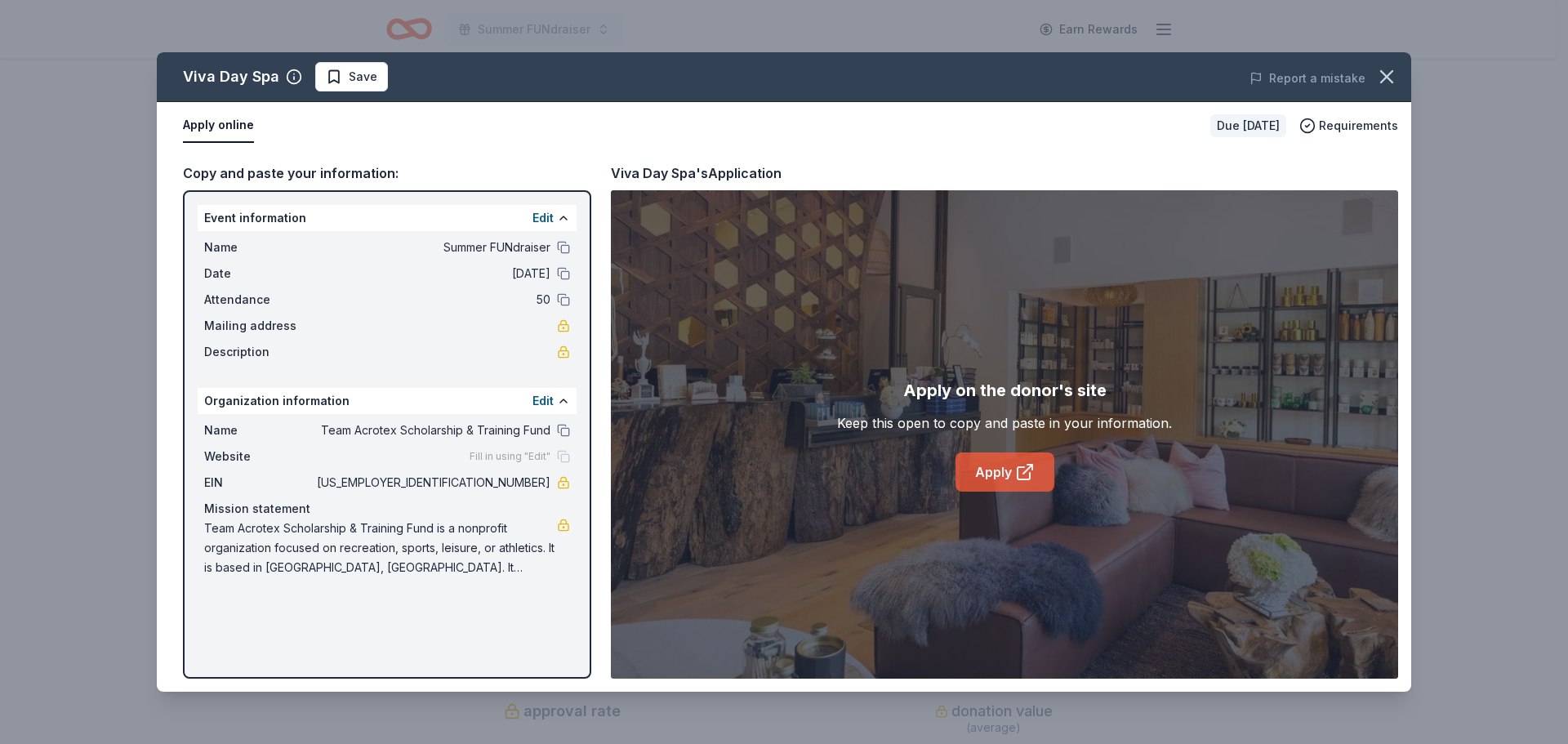
click at [1011, 458] on link "Apply" at bounding box center [1004, 472] width 99 height 39
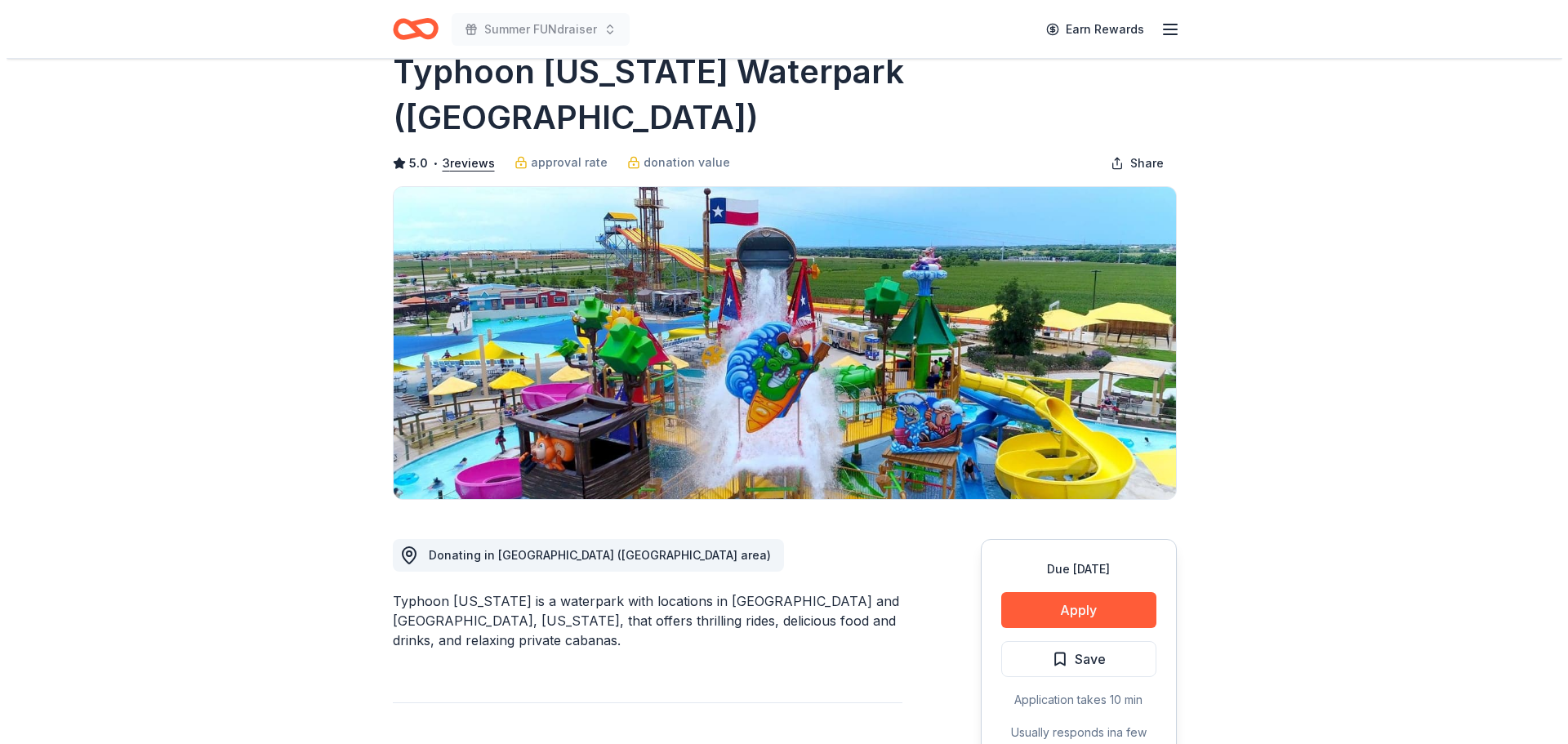
scroll to position [43, 0]
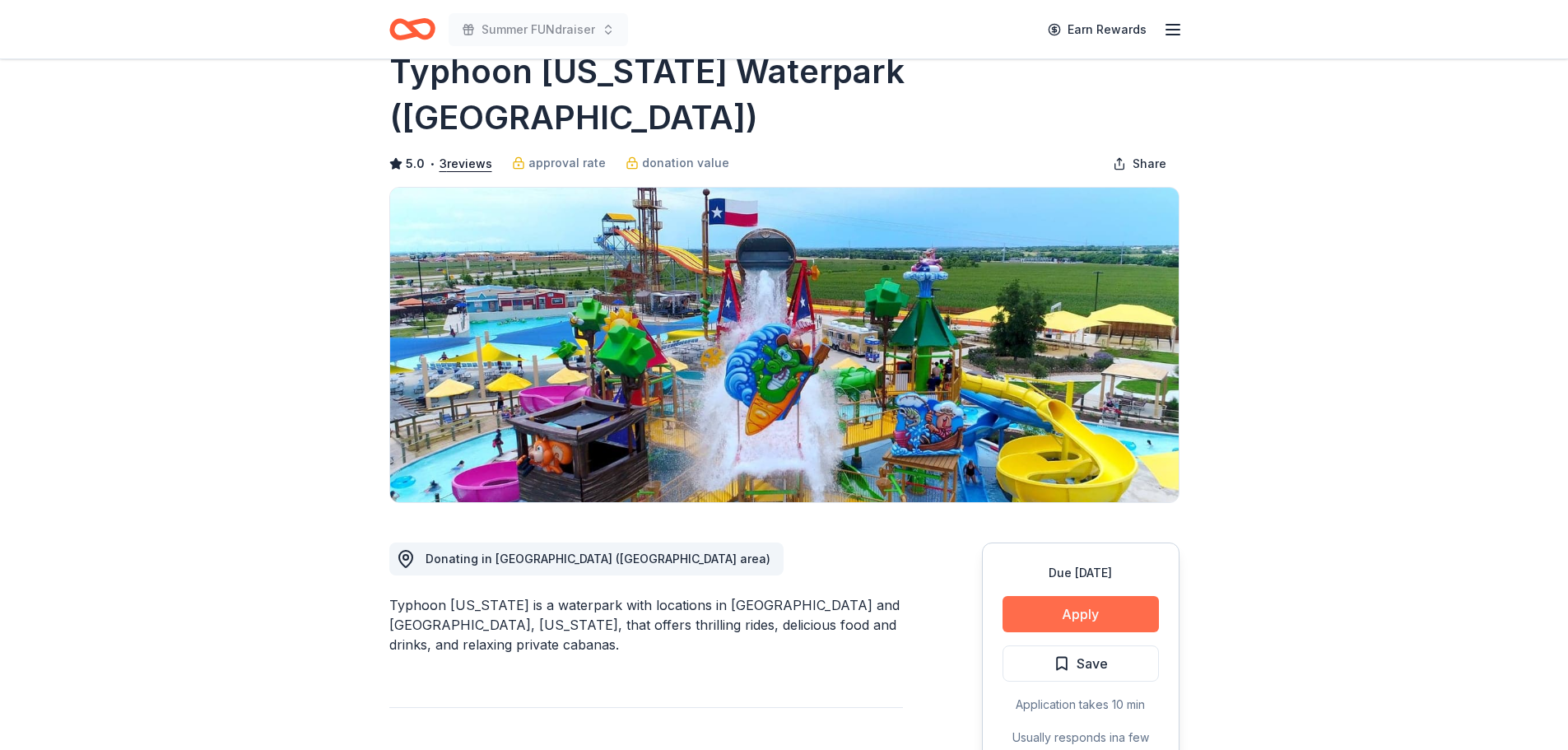
click at [1076, 596] on button "Apply" at bounding box center [1080, 614] width 157 height 36
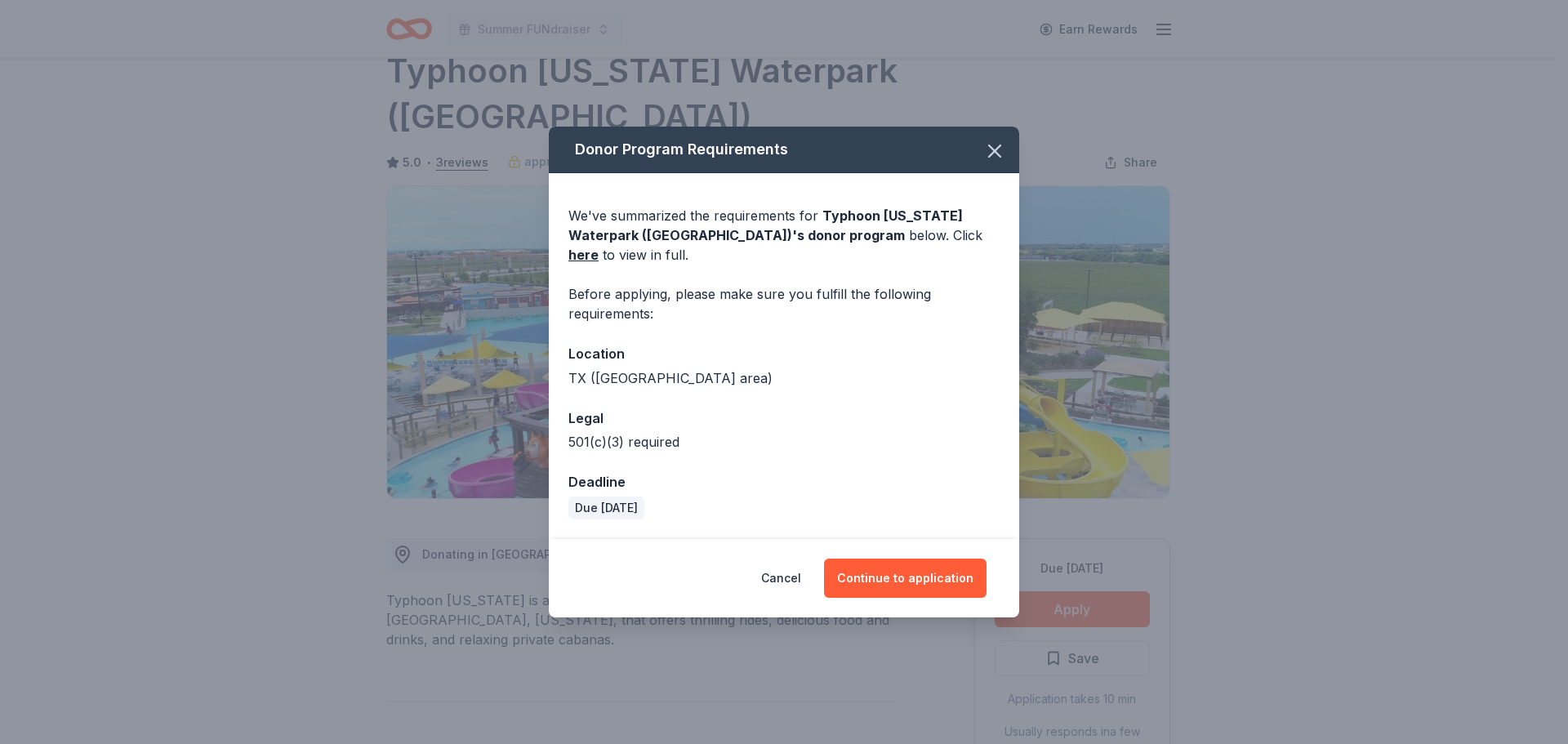
click at [922, 541] on div "Cancel Continue to application" at bounding box center [784, 578] width 470 height 78
click at [922, 558] on button "Continue to application" at bounding box center [905, 577] width 163 height 39
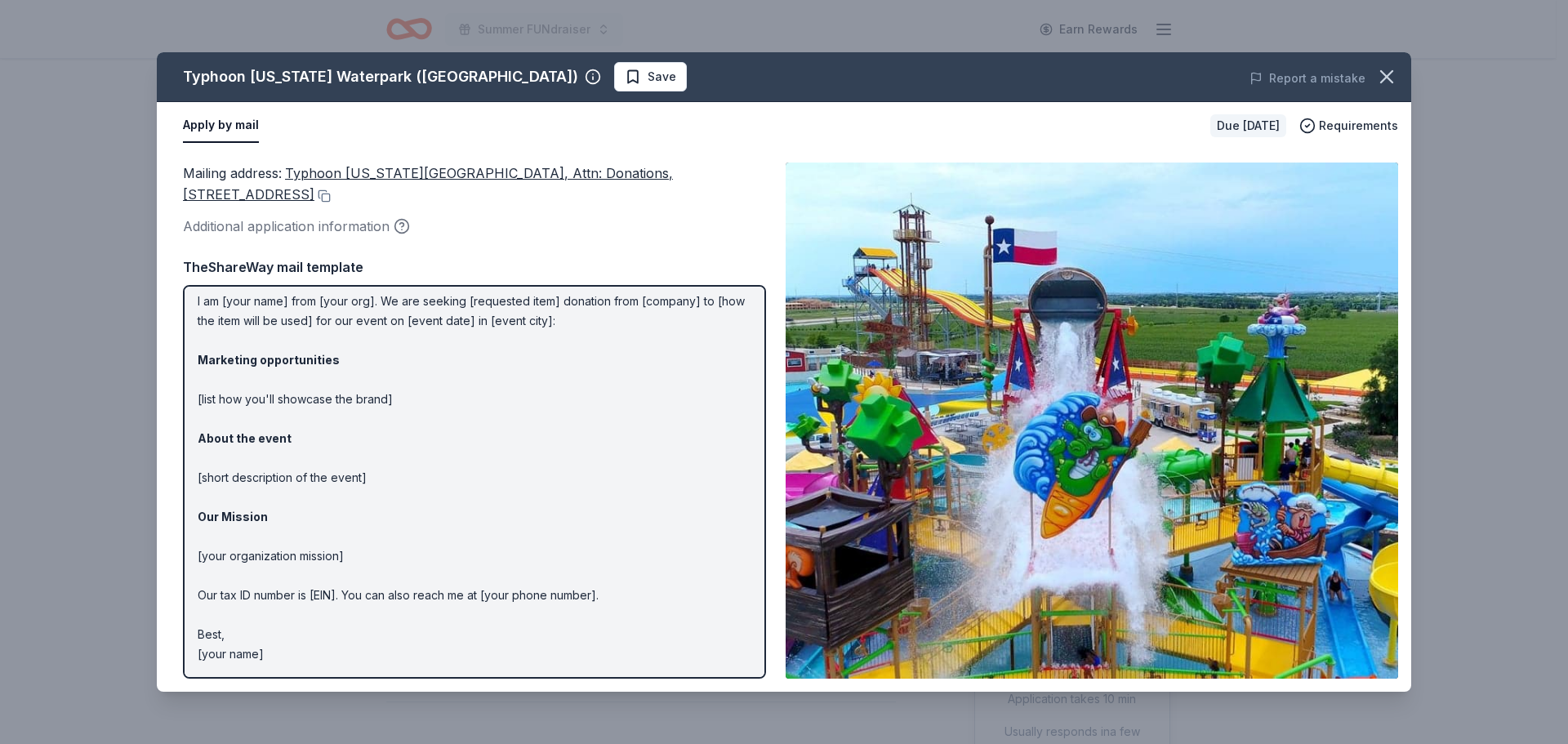
scroll to position [0, 0]
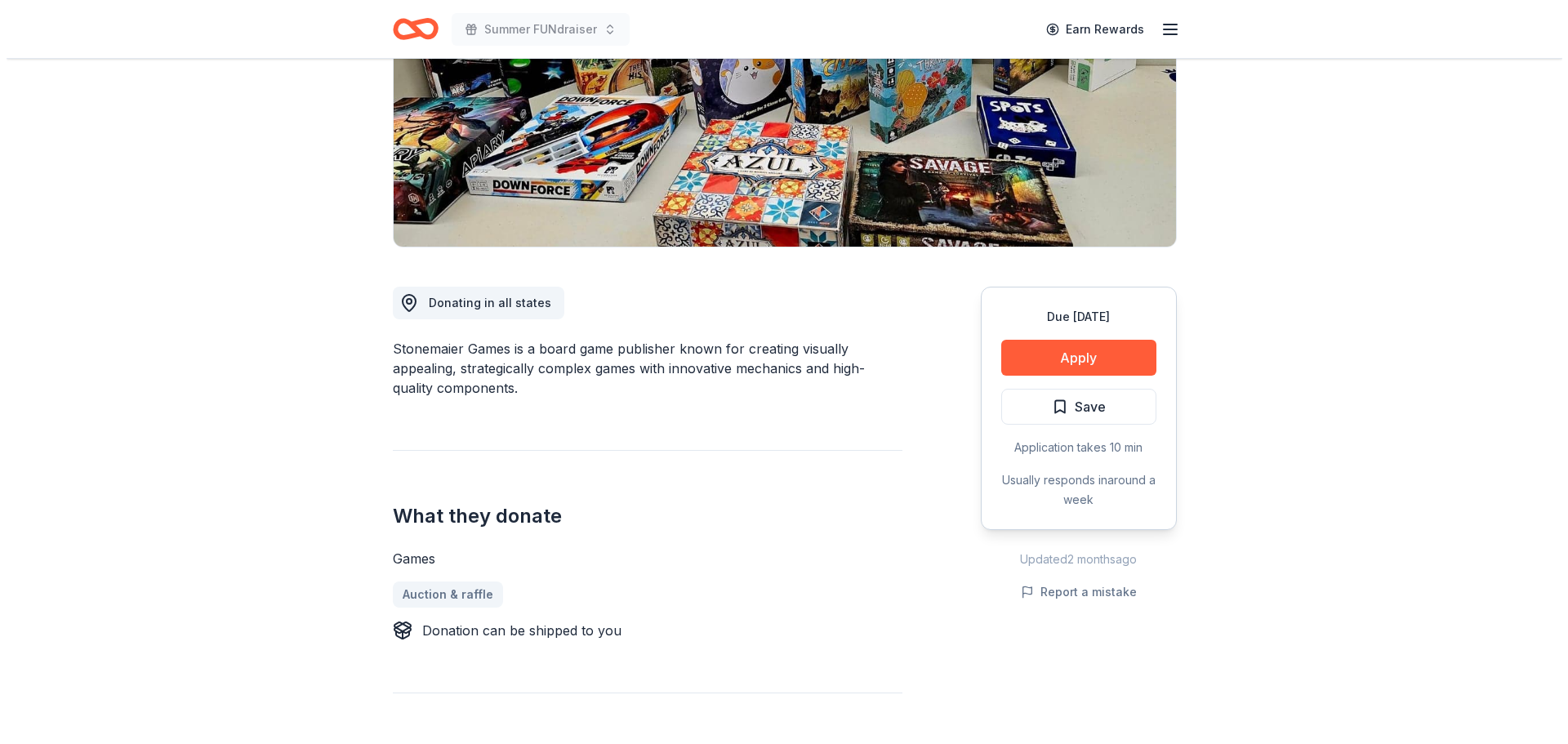
scroll to position [251, 0]
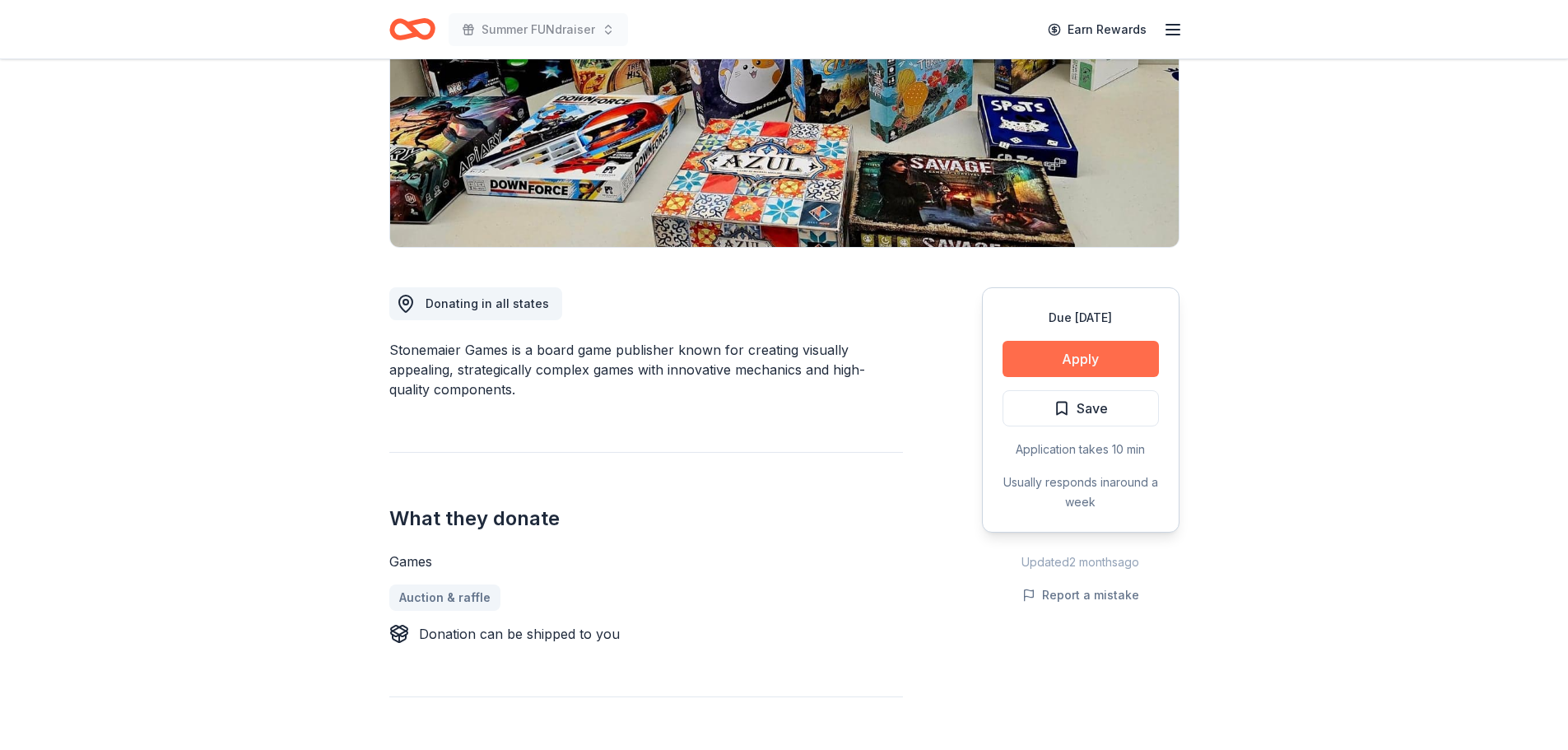
click at [1113, 360] on button "Apply" at bounding box center [1080, 358] width 157 height 36
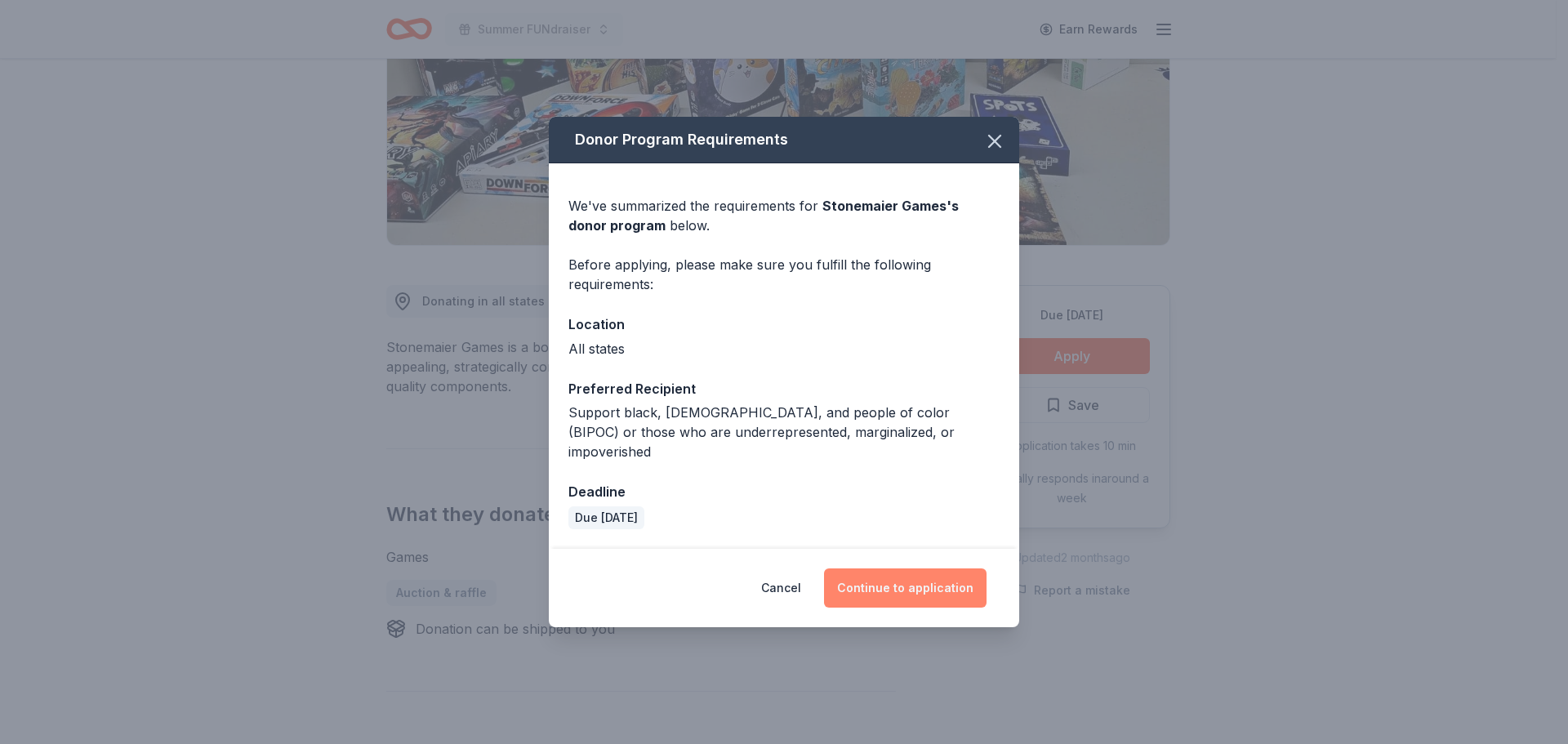
click at [965, 568] on button "Continue to application" at bounding box center [905, 587] width 163 height 39
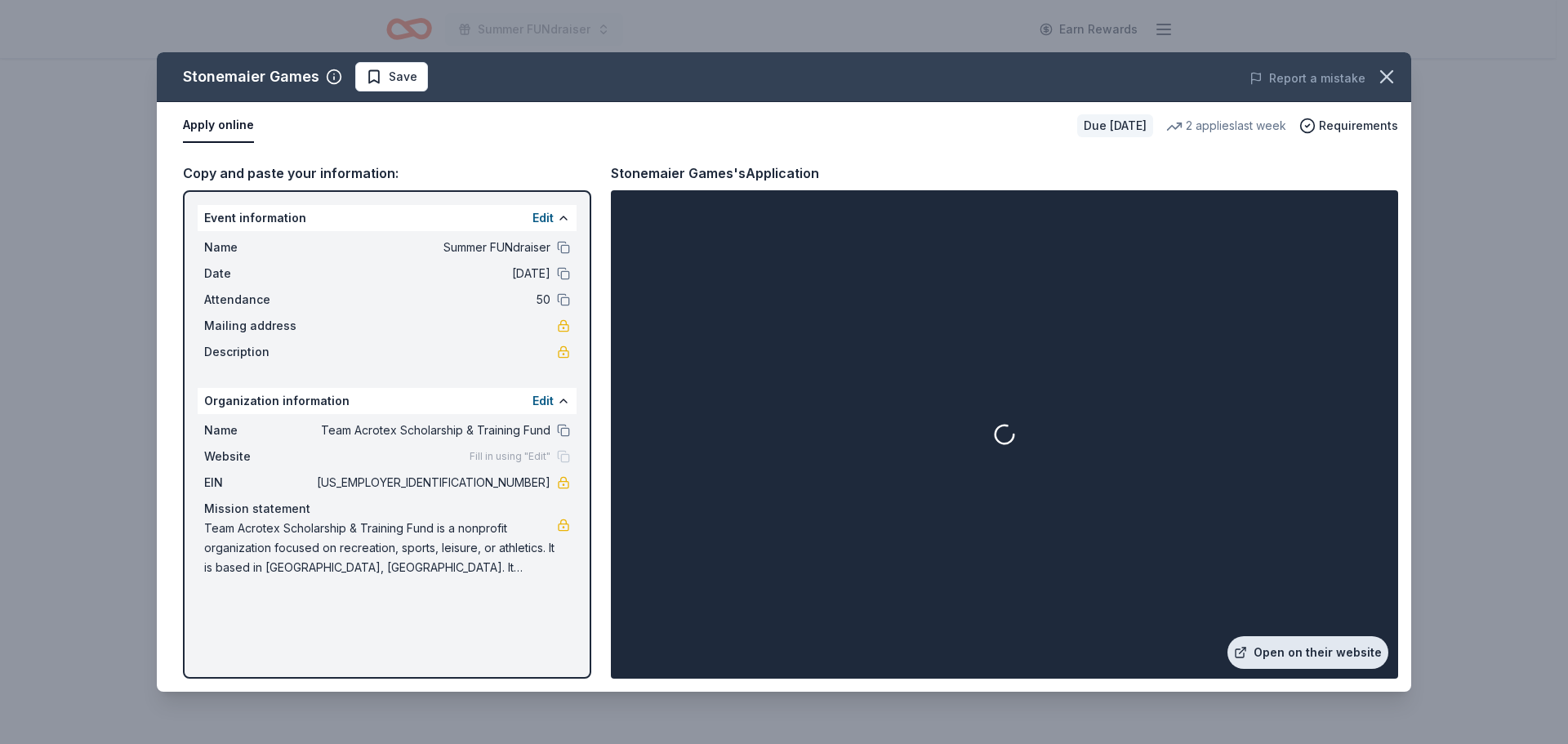
click at [1296, 653] on link "Open on their website" at bounding box center [1308, 652] width 161 height 32
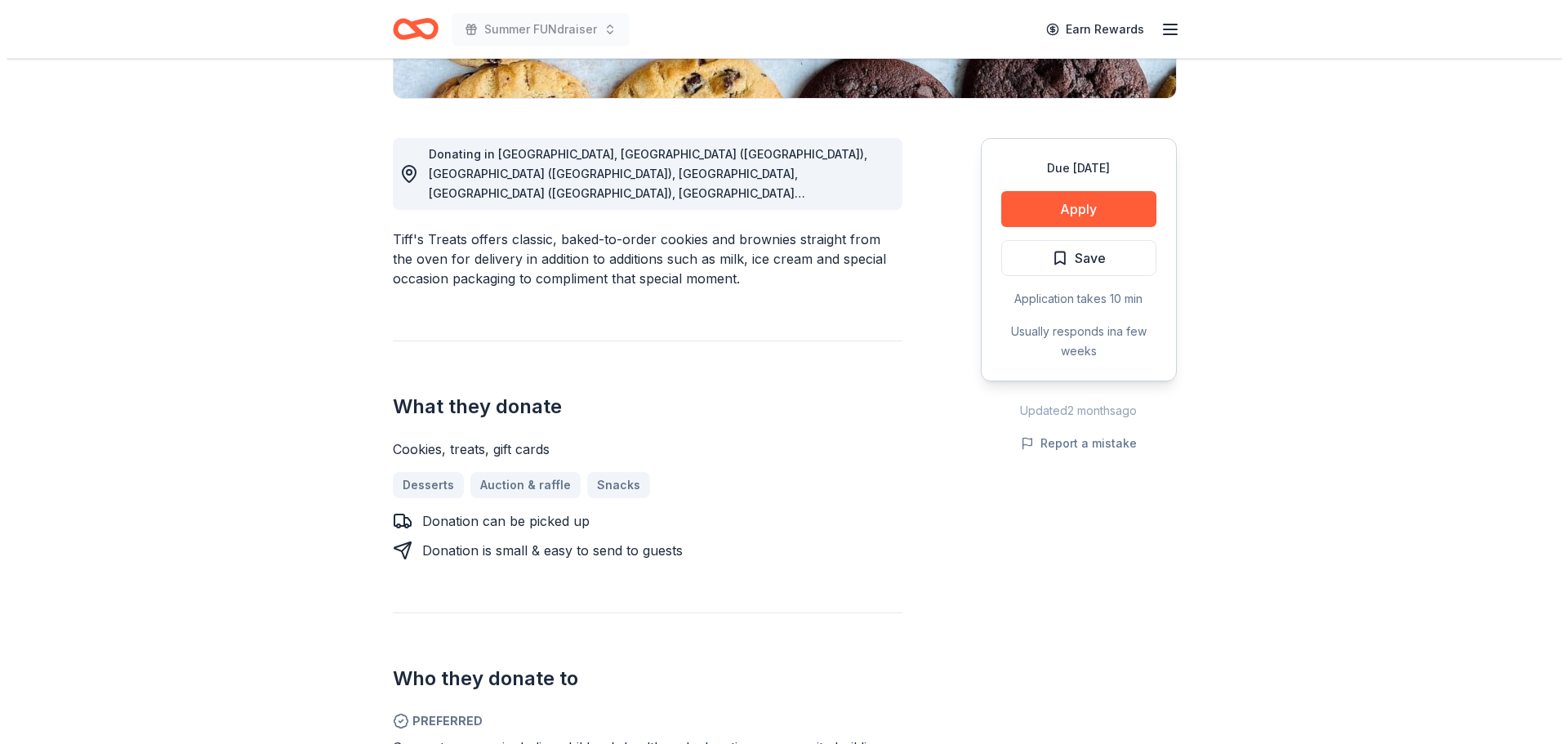
scroll to position [374, 0]
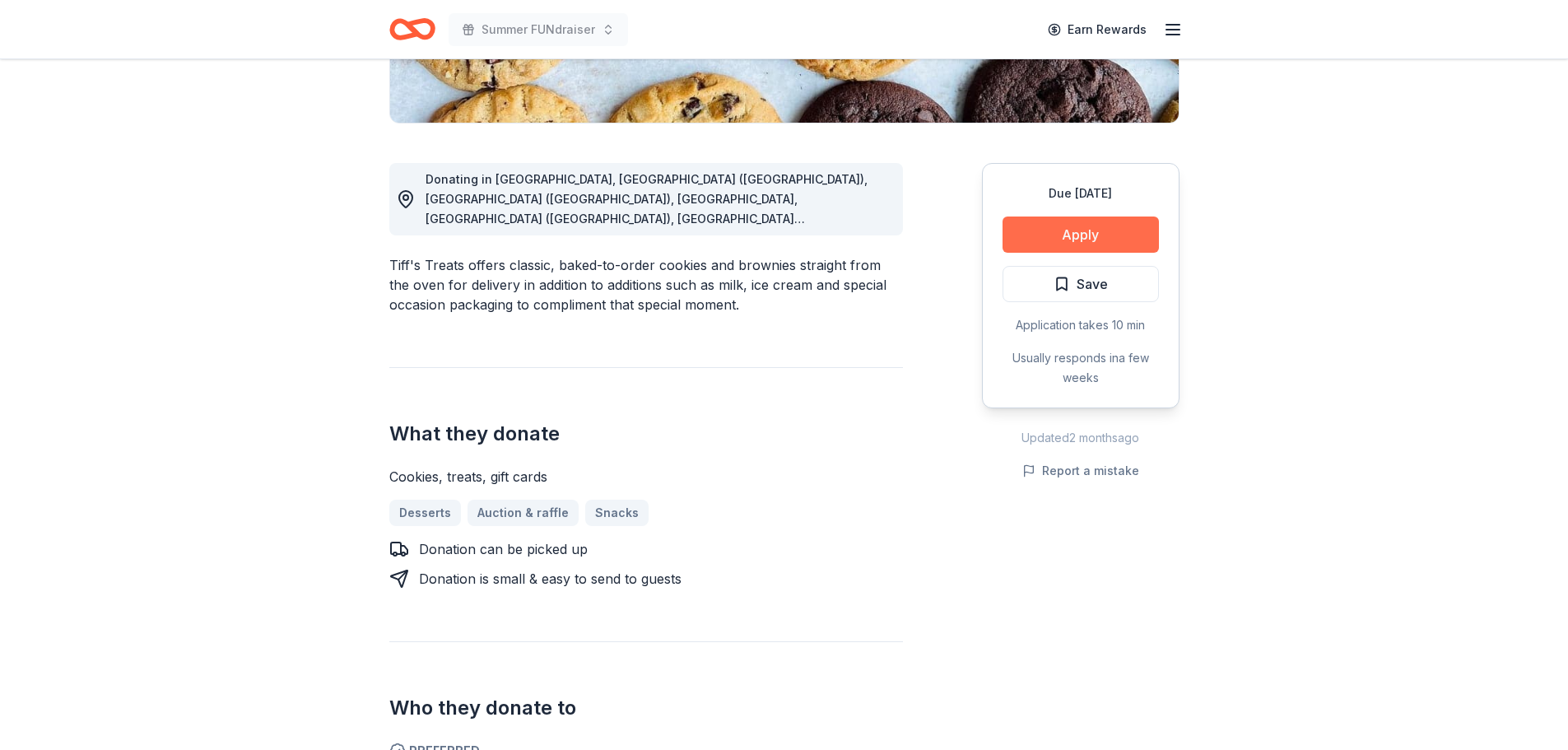
click at [1067, 243] on button "Apply" at bounding box center [1080, 234] width 157 height 36
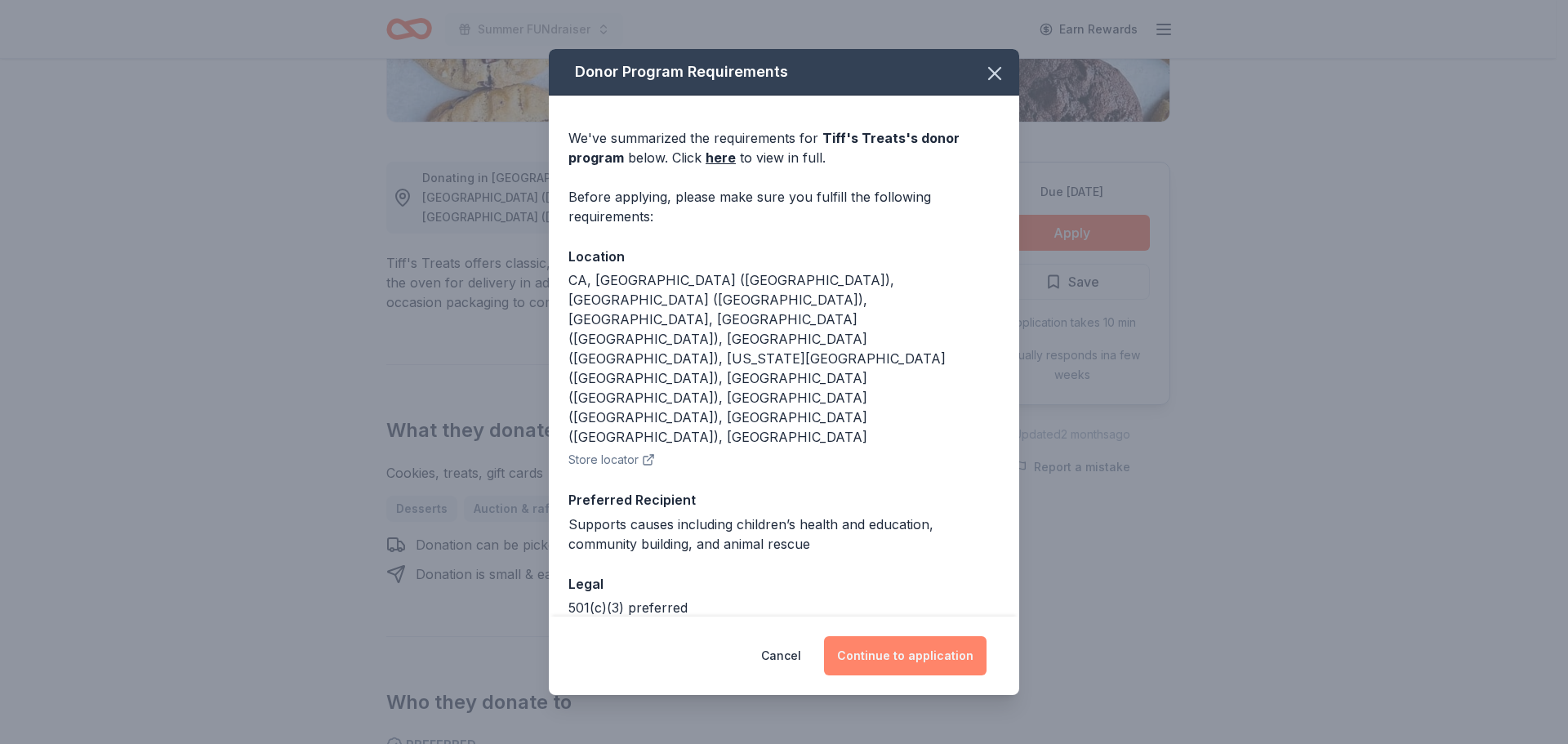
click at [909, 644] on button "Continue to application" at bounding box center [905, 655] width 163 height 39
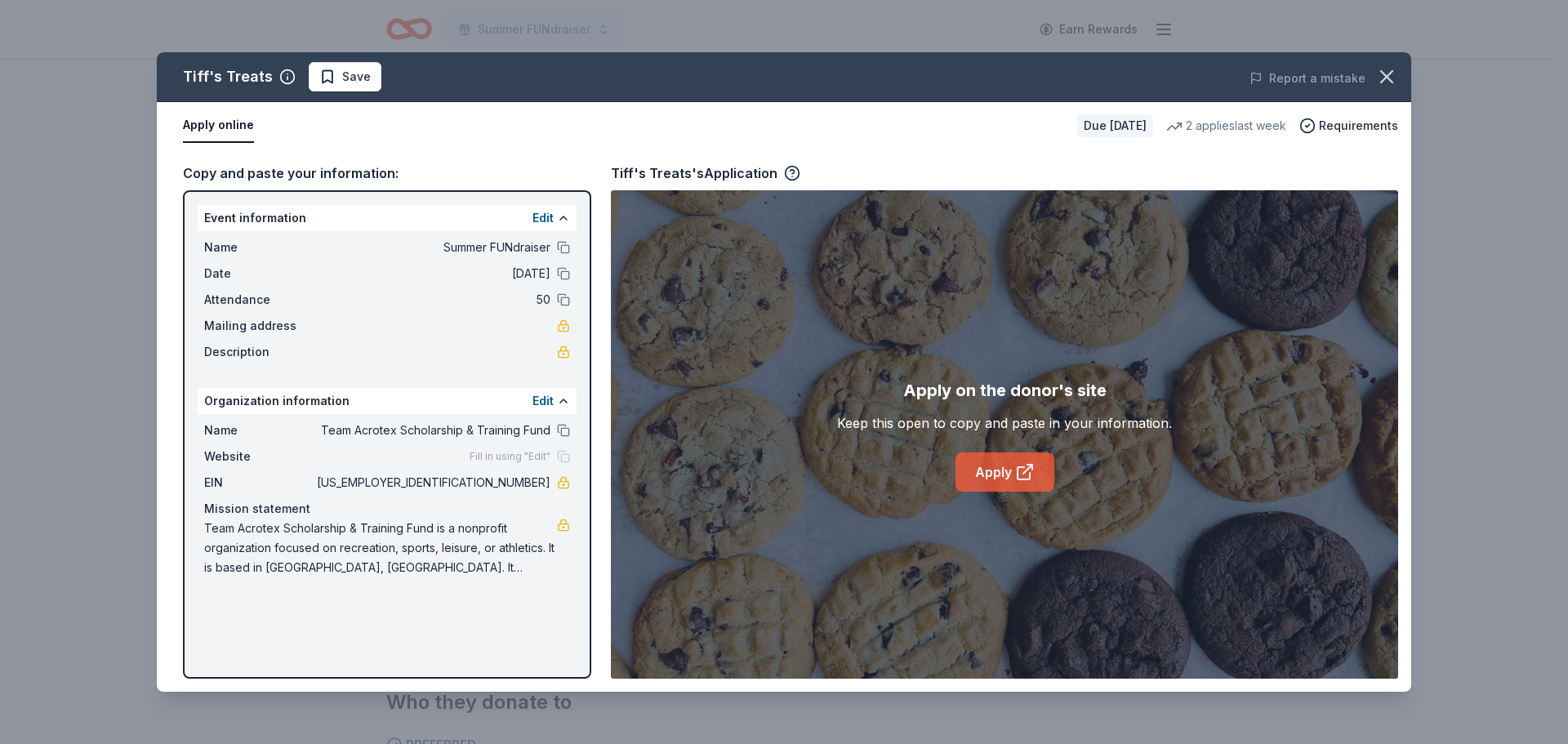
click at [1018, 474] on icon at bounding box center [1025, 472] width 20 height 20
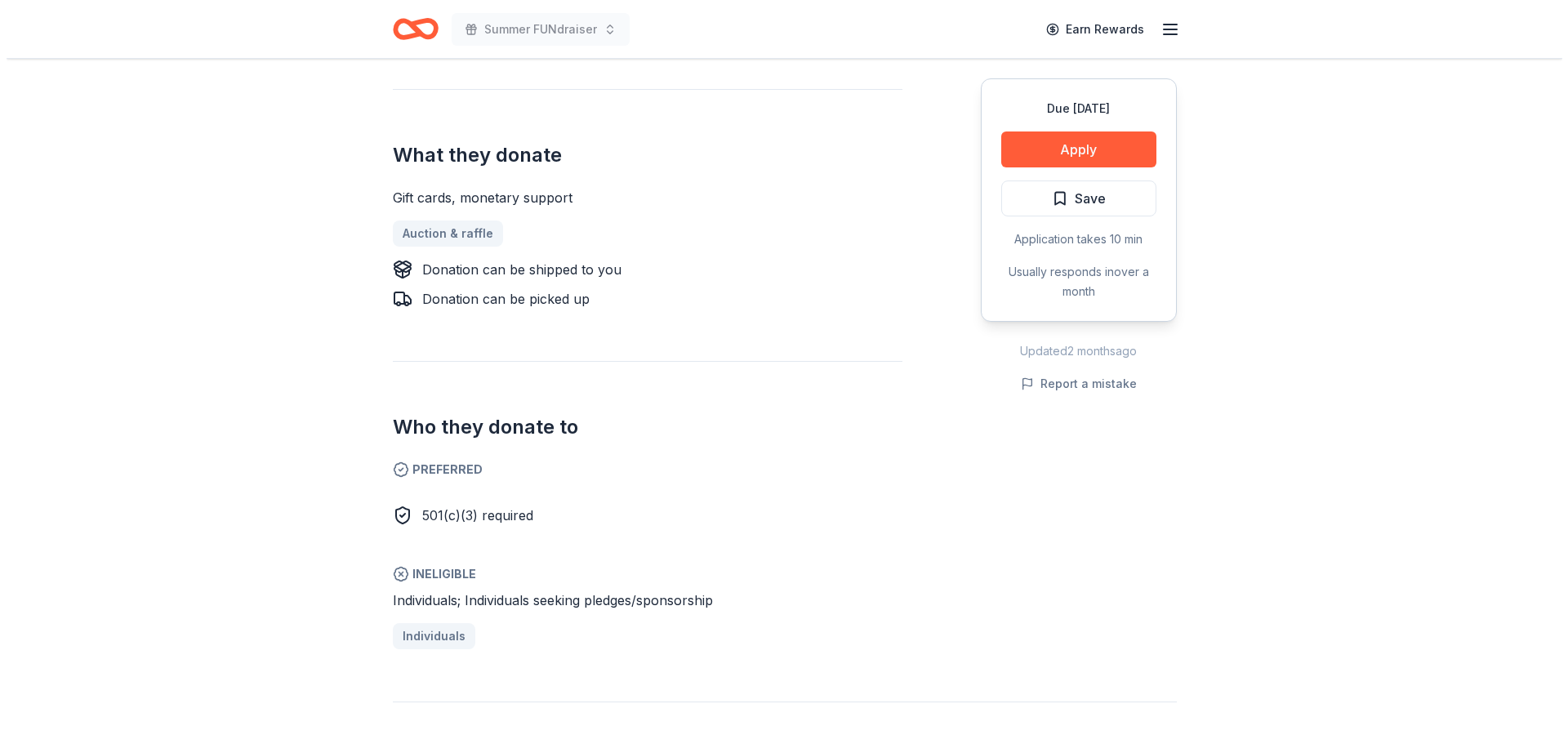
scroll to position [650, 0]
click at [1094, 153] on button "Apply" at bounding box center [1071, 149] width 155 height 36
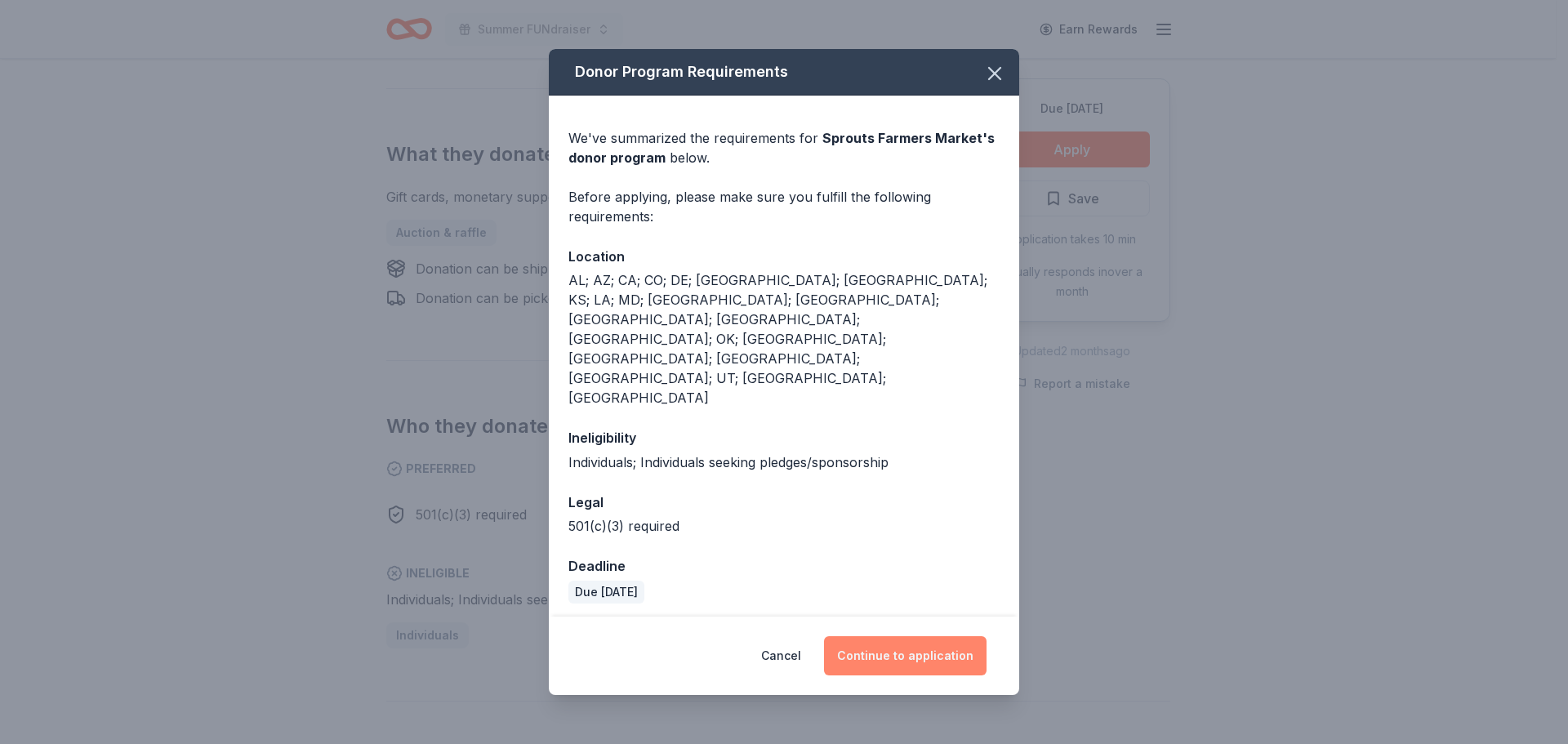
click at [933, 636] on button "Continue to application" at bounding box center [905, 655] width 163 height 39
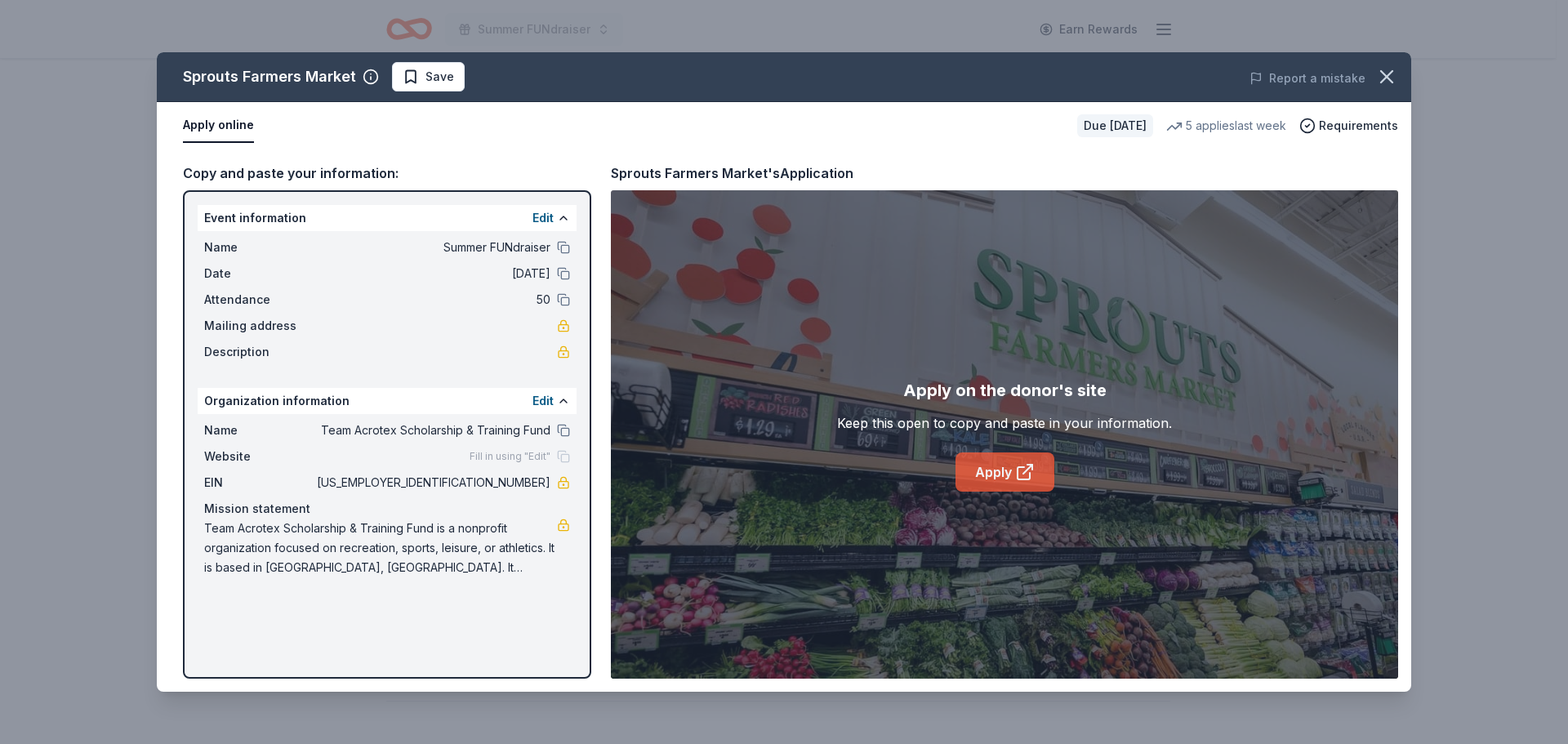
click at [1007, 477] on link "Apply" at bounding box center [1004, 472] width 99 height 39
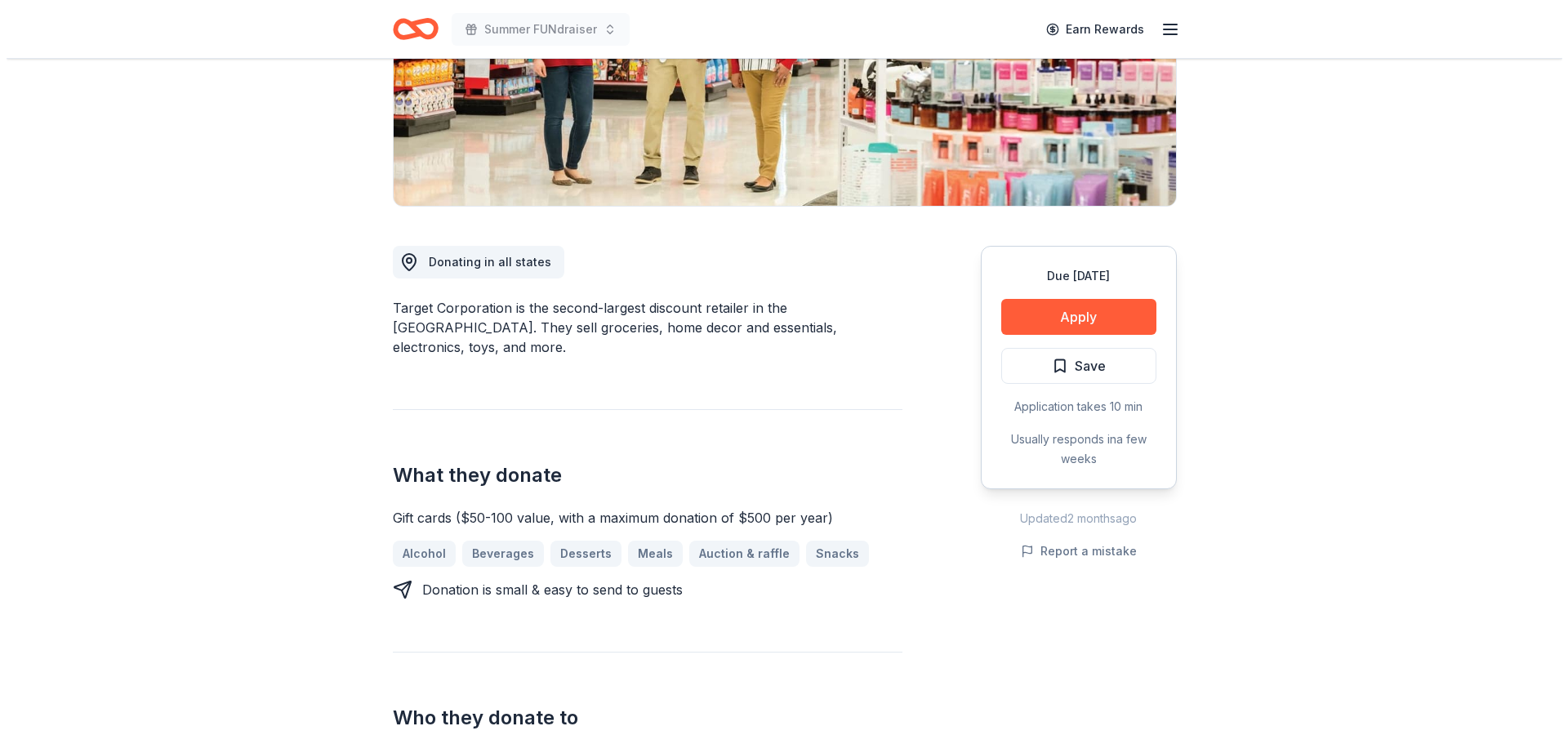
scroll to position [291, 0]
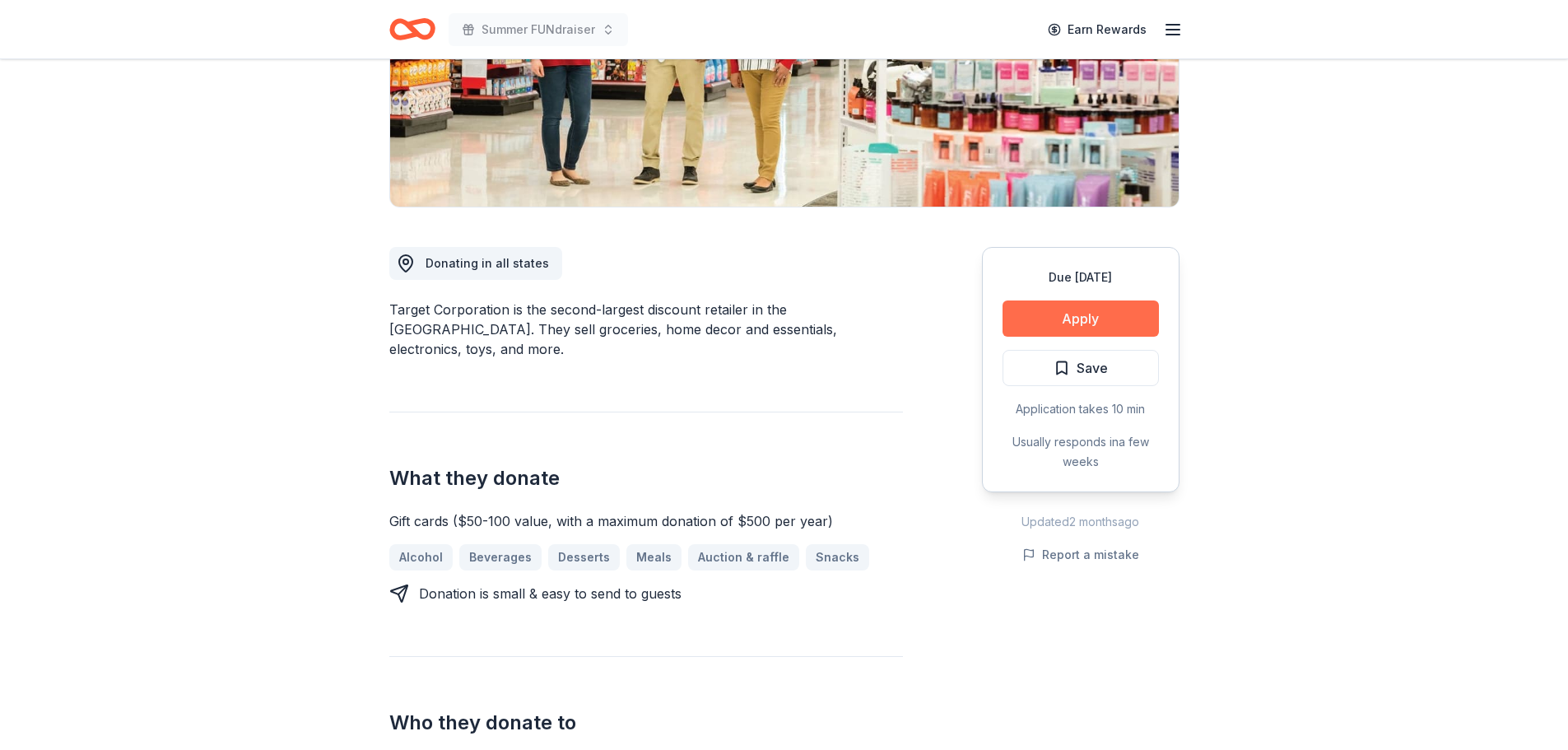
click at [1052, 315] on button "Apply" at bounding box center [1080, 318] width 157 height 36
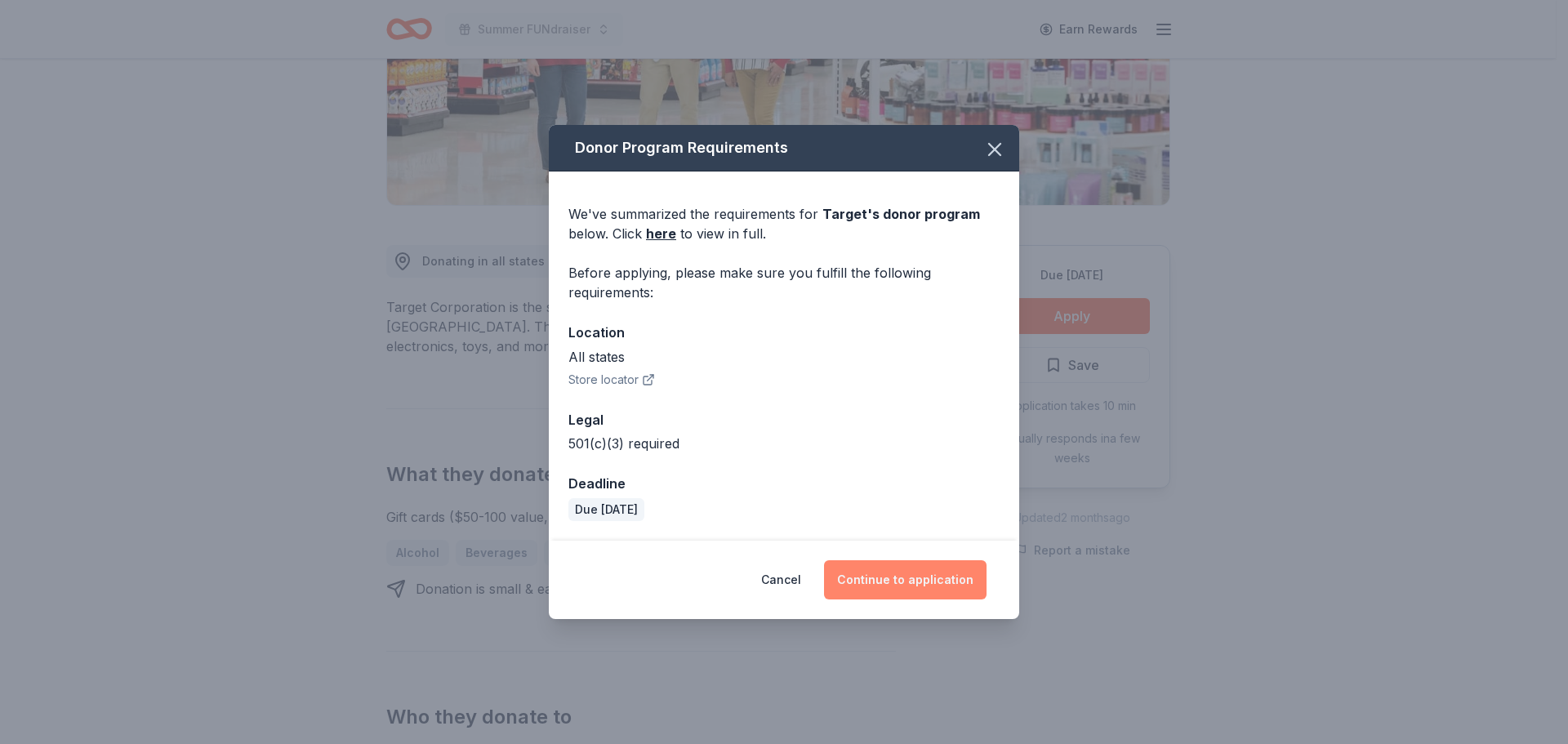
click at [905, 593] on button "Continue to application" at bounding box center [905, 579] width 163 height 39
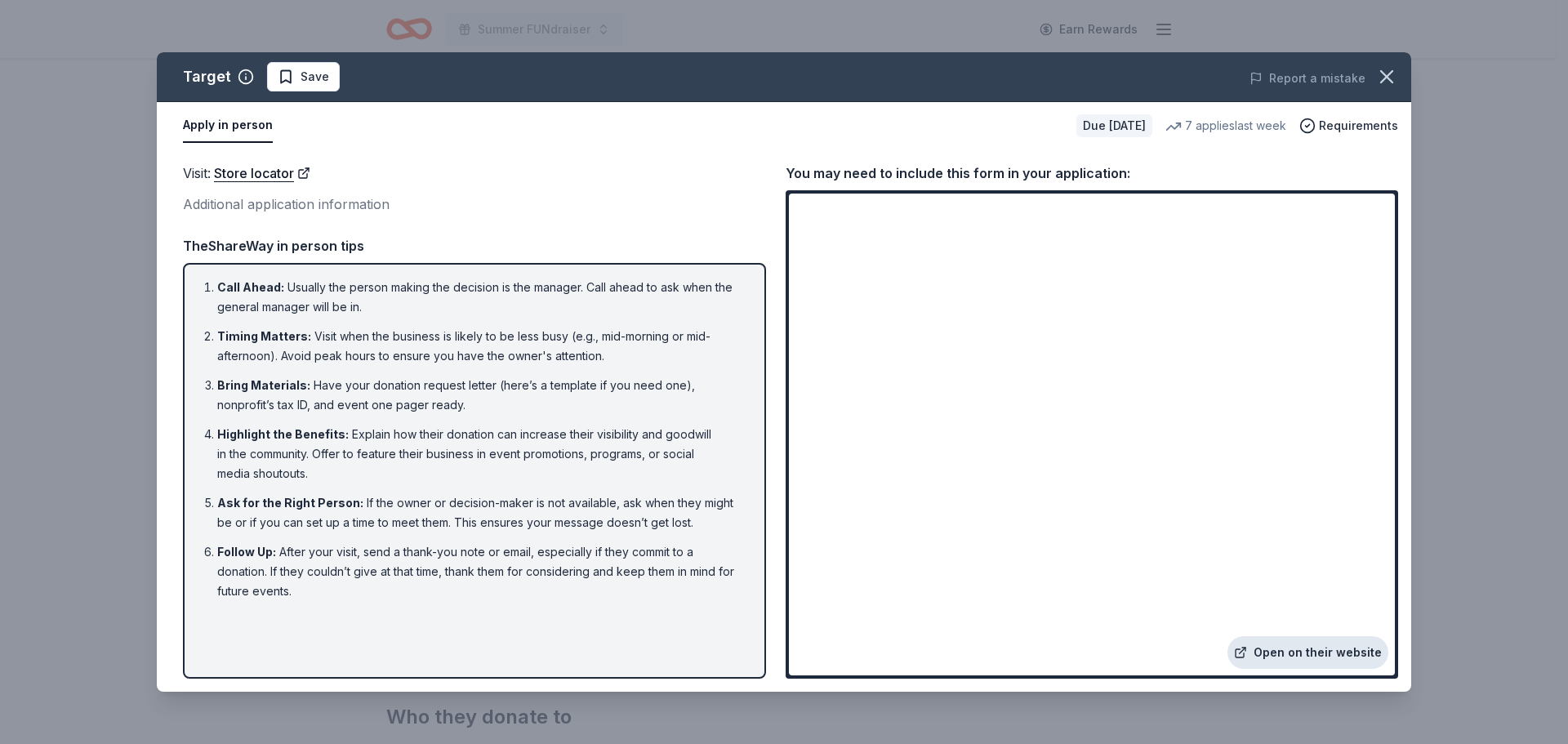
click at [1261, 646] on link "Open on their website" at bounding box center [1308, 652] width 161 height 32
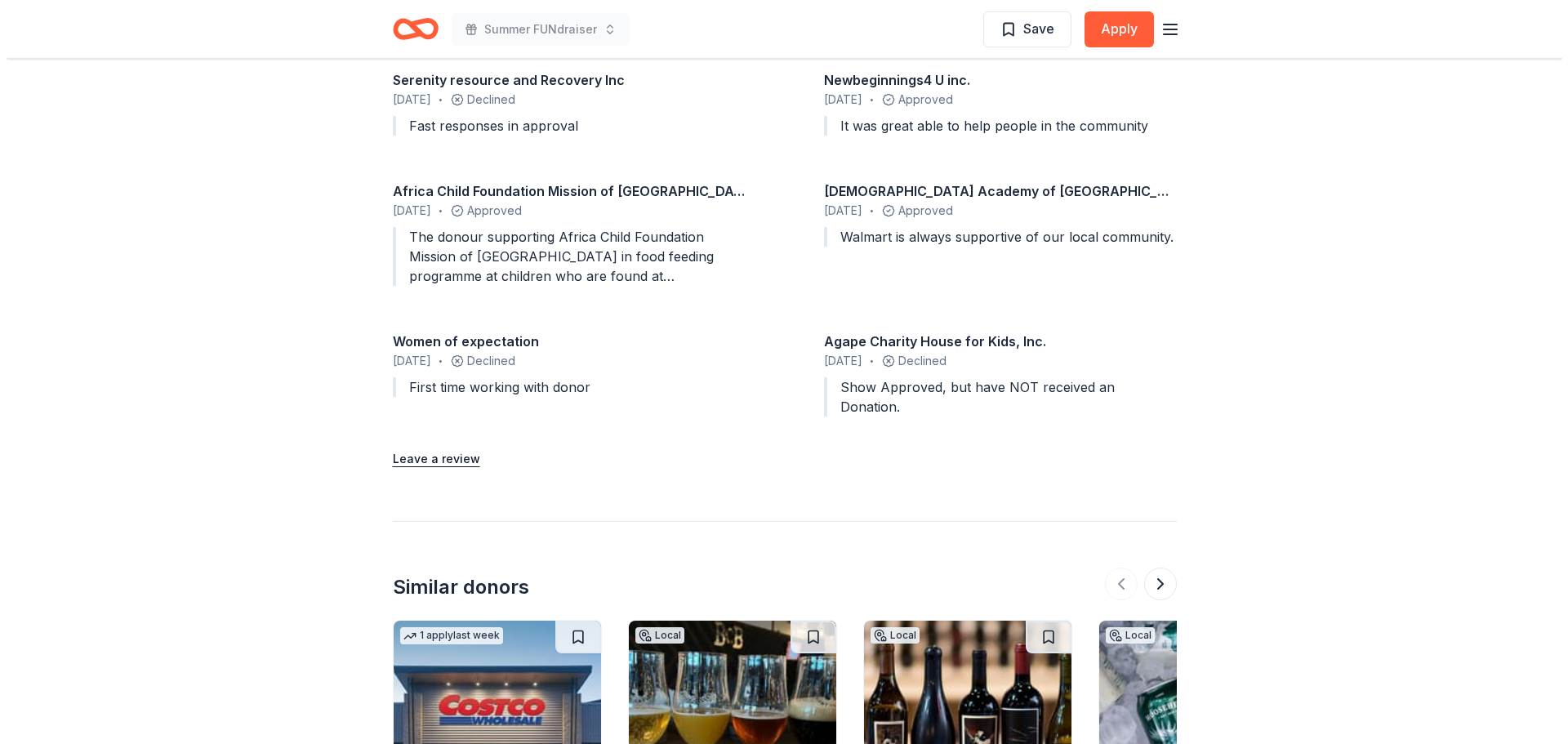
scroll to position [1496, 0]
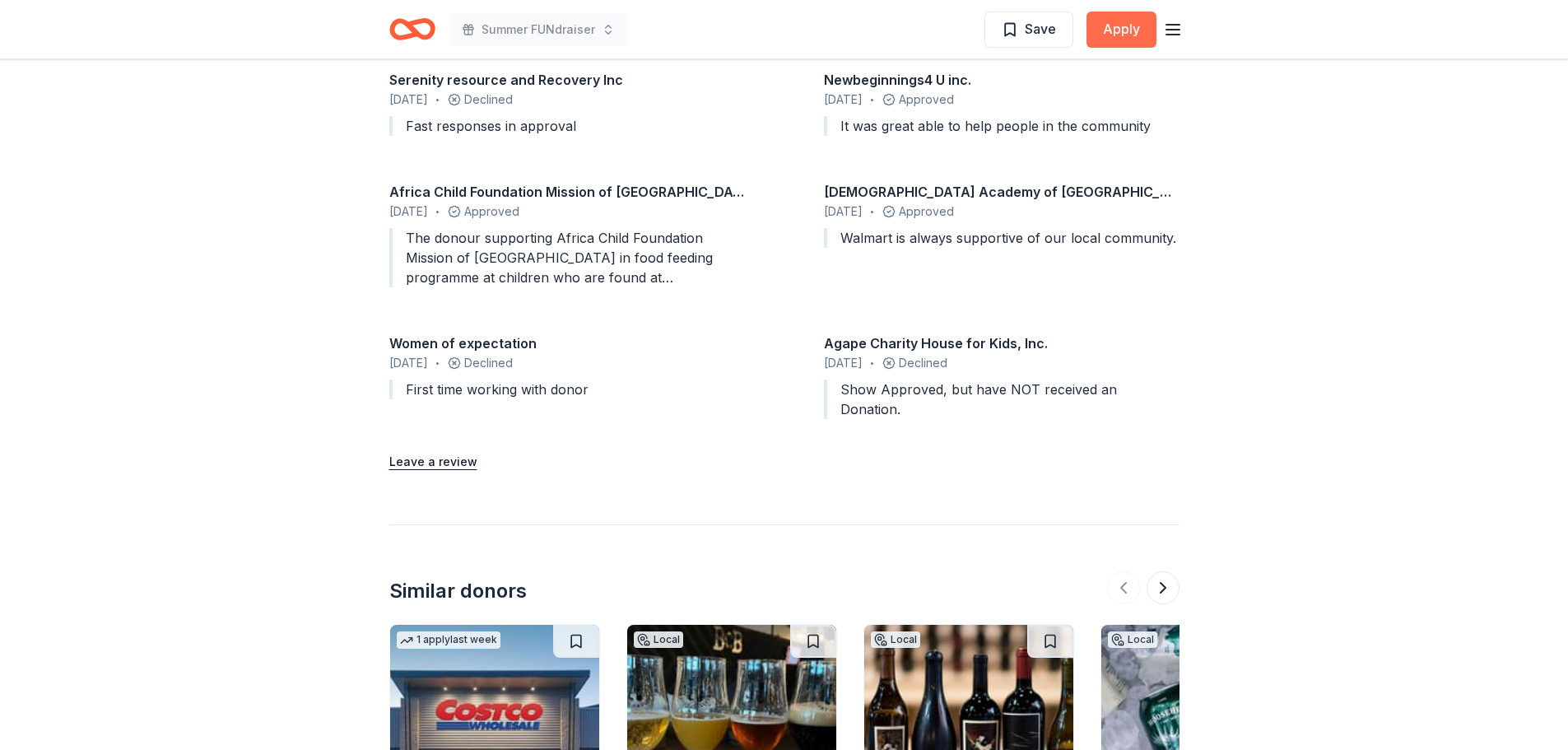
click at [1124, 24] on button "Apply" at bounding box center [1122, 29] width 70 height 36
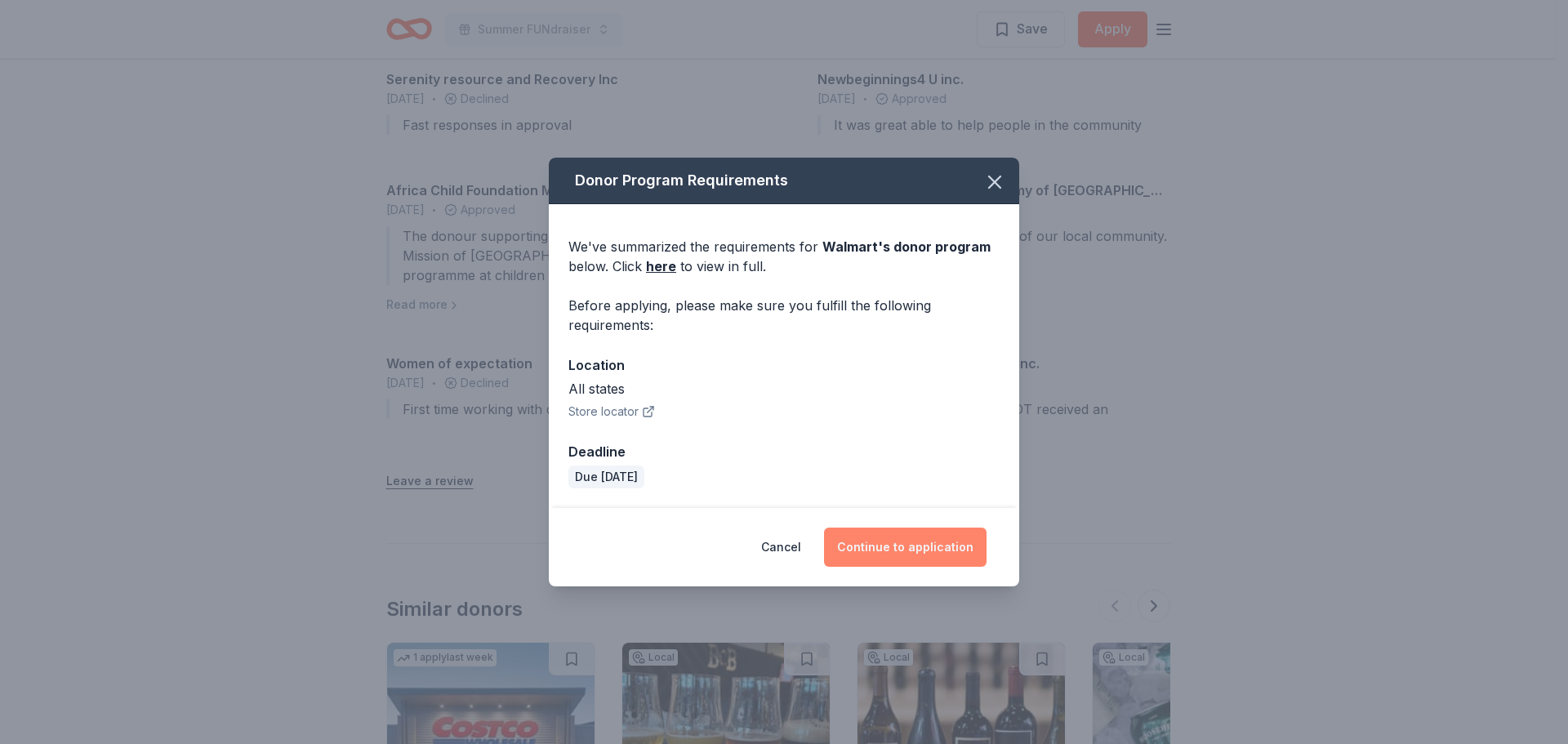
click at [885, 559] on button "Continue to application" at bounding box center [905, 546] width 163 height 39
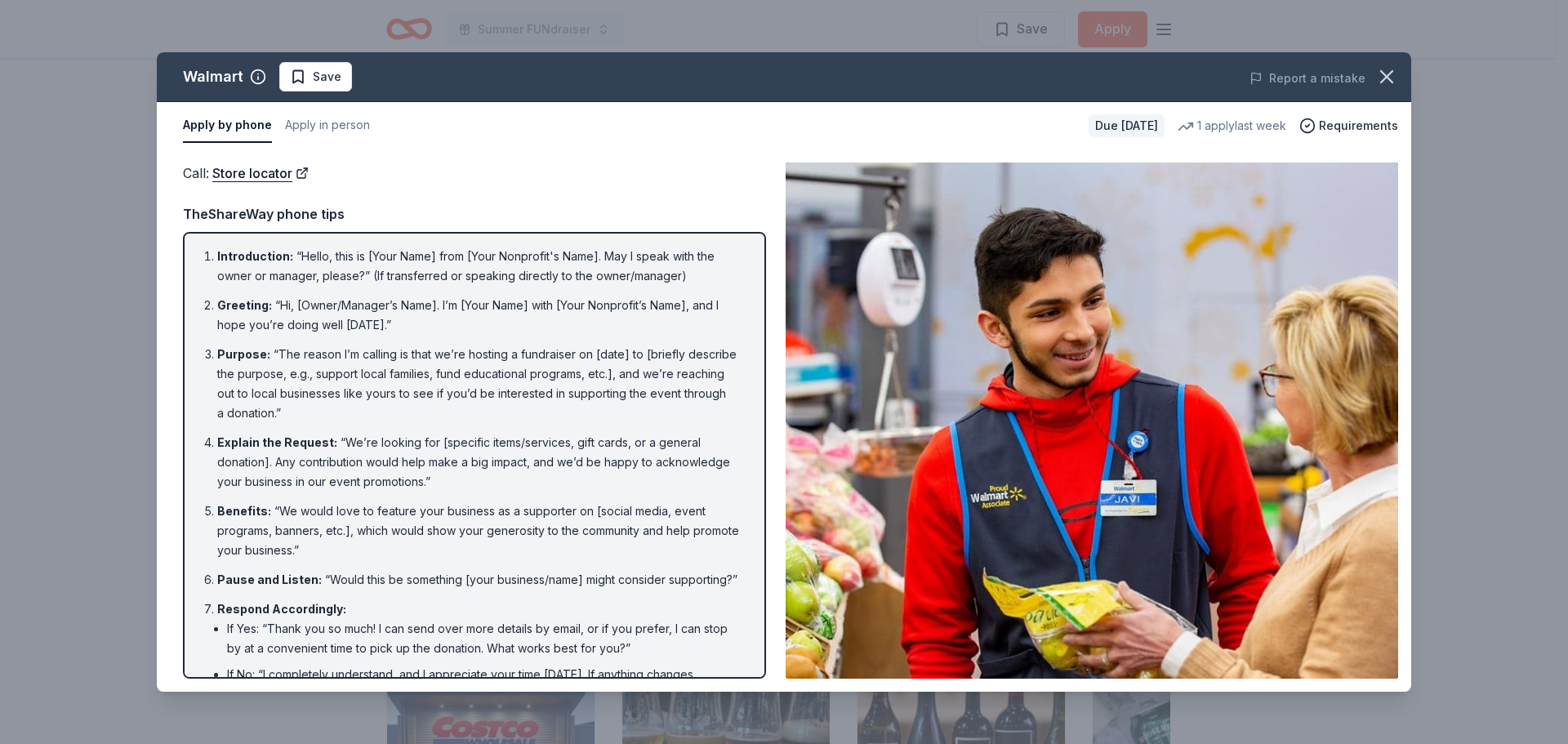
scroll to position [128, 0]
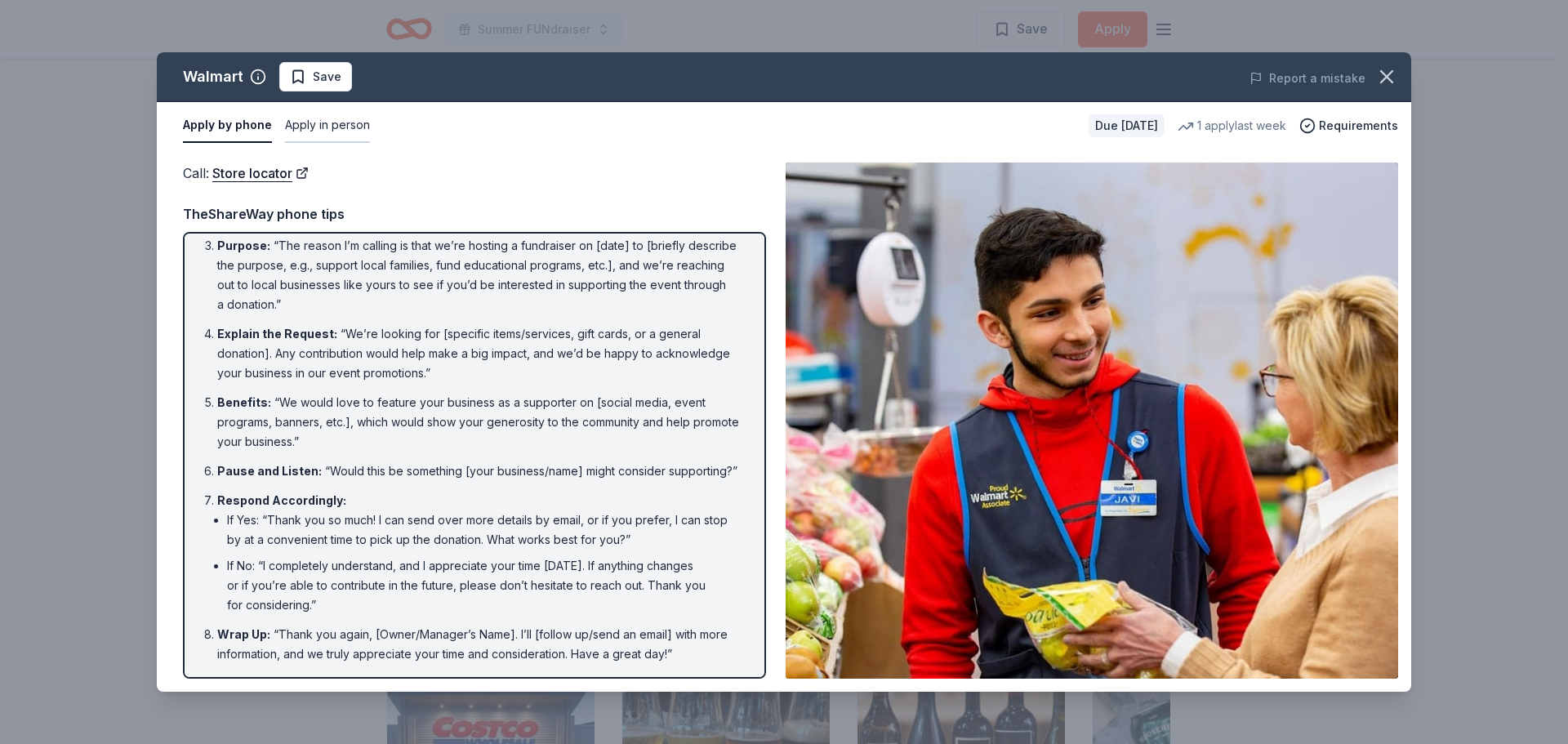
click at [296, 123] on button "Apply in person" at bounding box center [327, 125] width 85 height 34
